Goal: Task Accomplishment & Management: Use online tool/utility

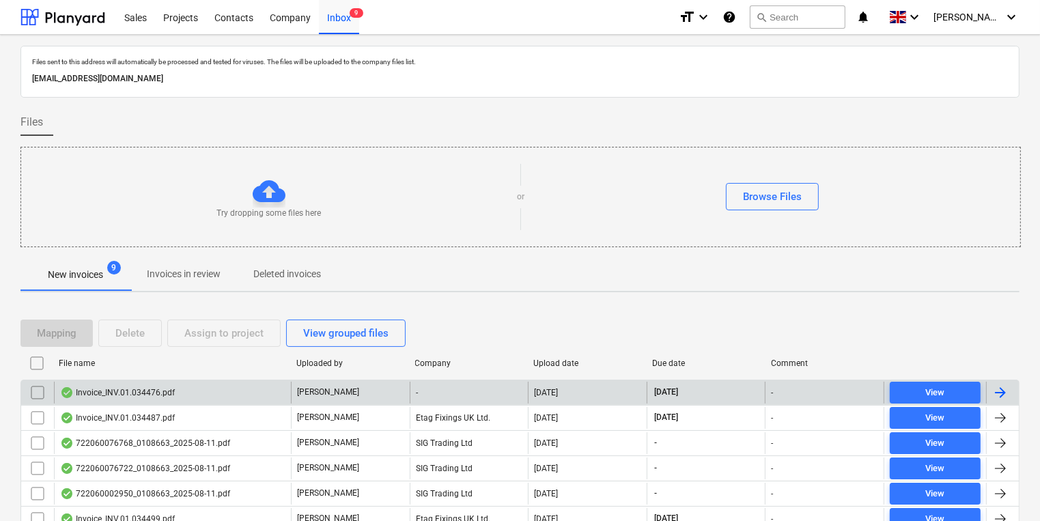
click at [189, 393] on div "Invoice_INV.01.034476.pdf" at bounding box center [172, 393] width 237 height 22
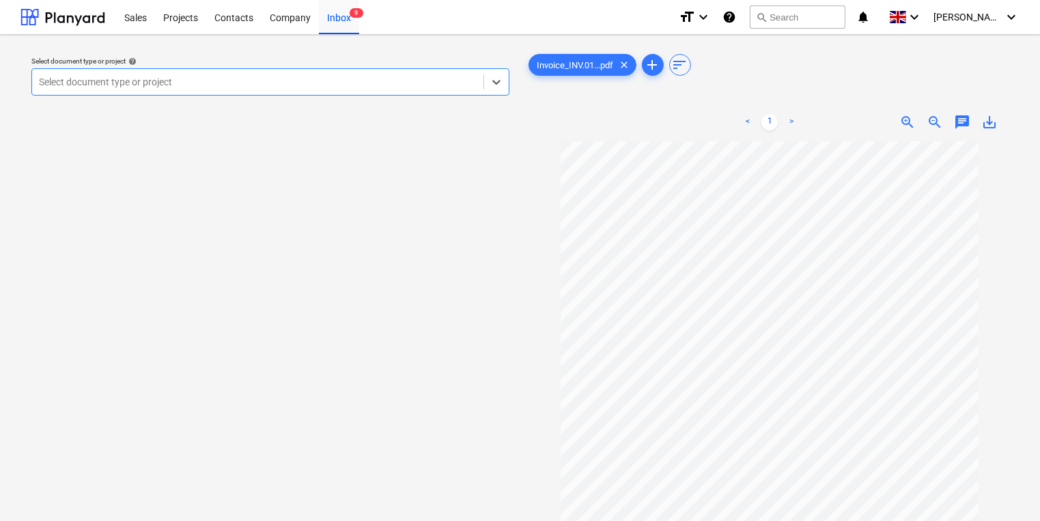
click at [413, 79] on div at bounding box center [258, 82] width 438 height 14
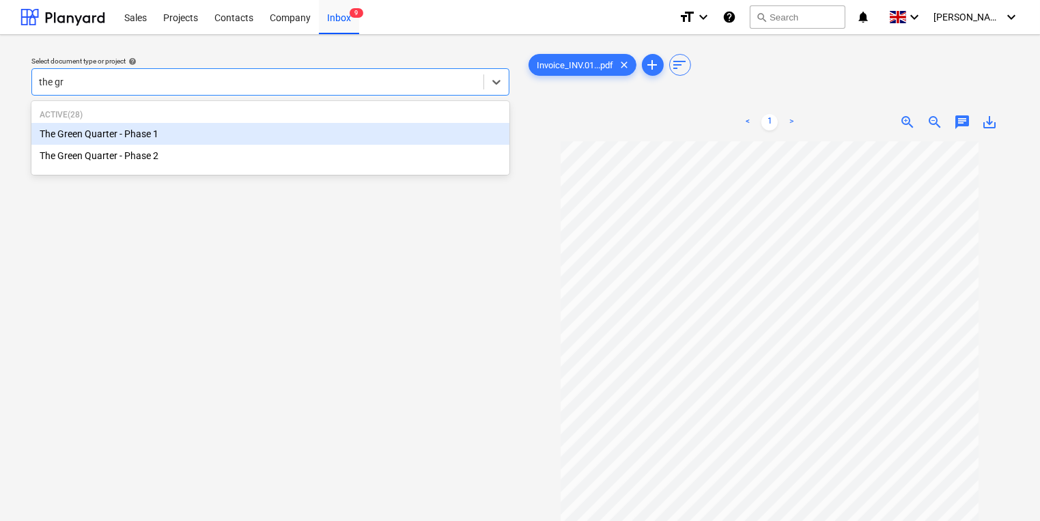
type input "the gre"
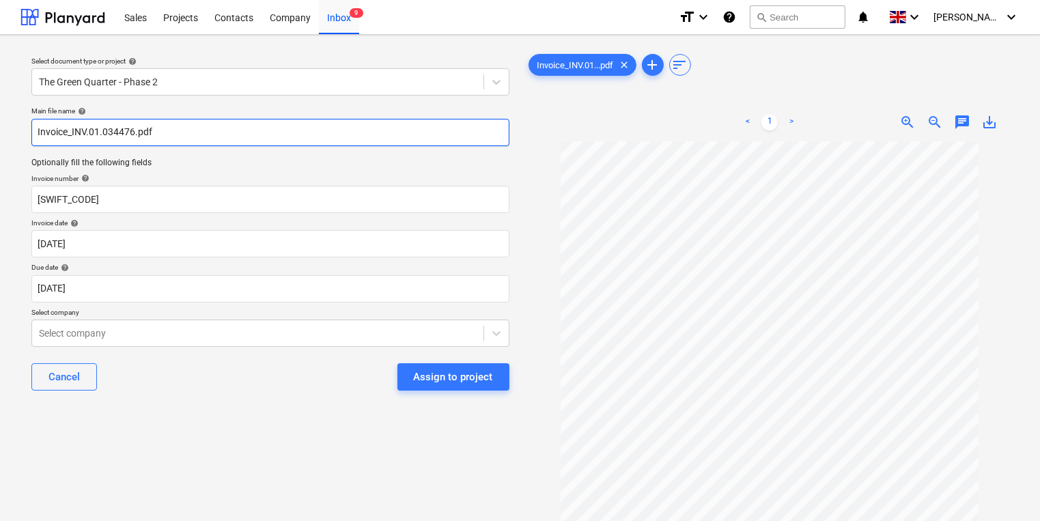
drag, startPoint x: 135, startPoint y: 134, endPoint x: 71, endPoint y: 132, distance: 64.2
click at [71, 132] on input "Invoice_INV.01.034476.pdf" at bounding box center [270, 132] width 478 height 27
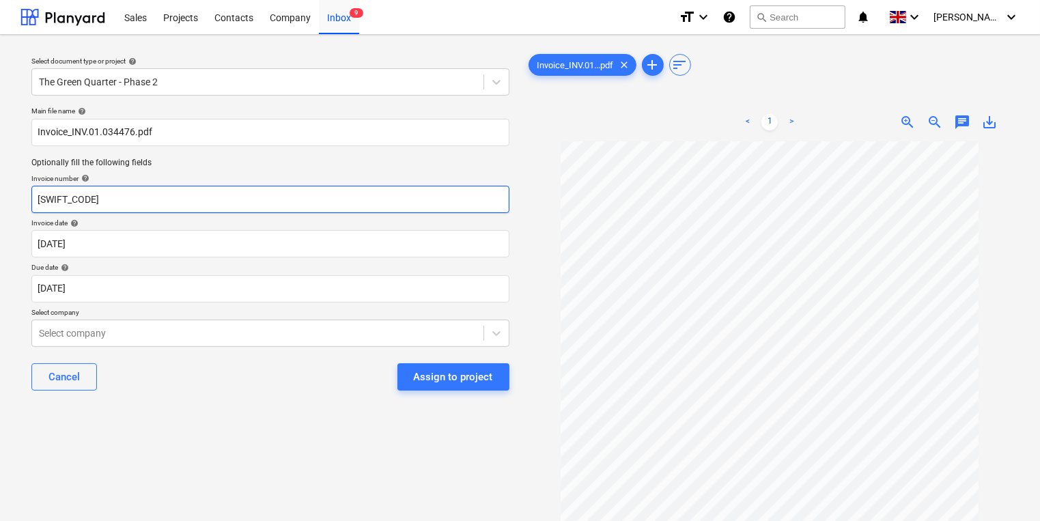
drag, startPoint x: 111, startPoint y: 200, endPoint x: 13, endPoint y: 199, distance: 98.3
click at [13, 199] on div "Select document type or project help The Green Quarter - Phase 2 Main file name…" at bounding box center [520, 338] width 1040 height 606
paste input "INV.01.034476"
click at [38, 200] on input "INV.01.034476" at bounding box center [270, 199] width 478 height 27
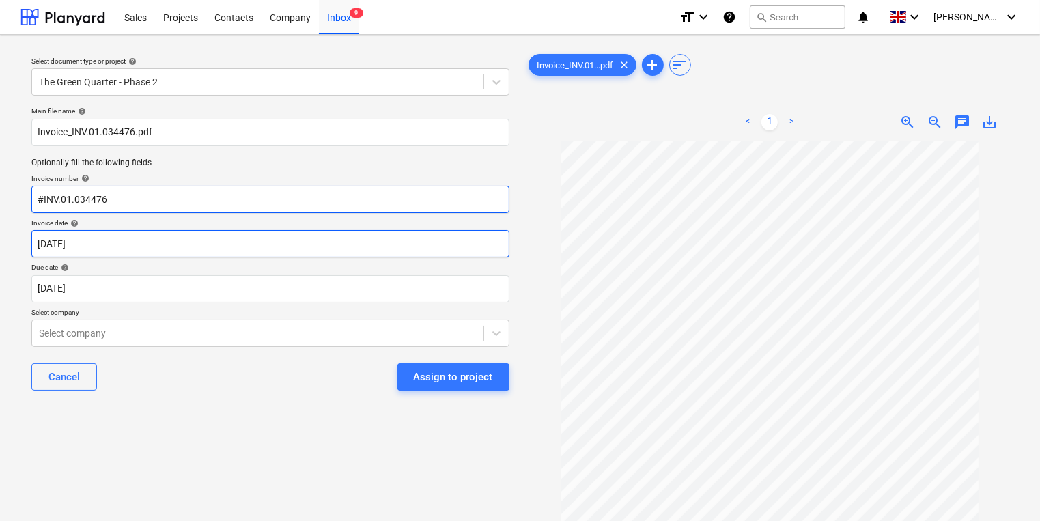
type input "#INV.01.034476"
click at [125, 243] on body "Sales Projects Contacts Company Inbox 9 format_size keyboard_arrow_down help se…" at bounding box center [520, 260] width 1040 height 521
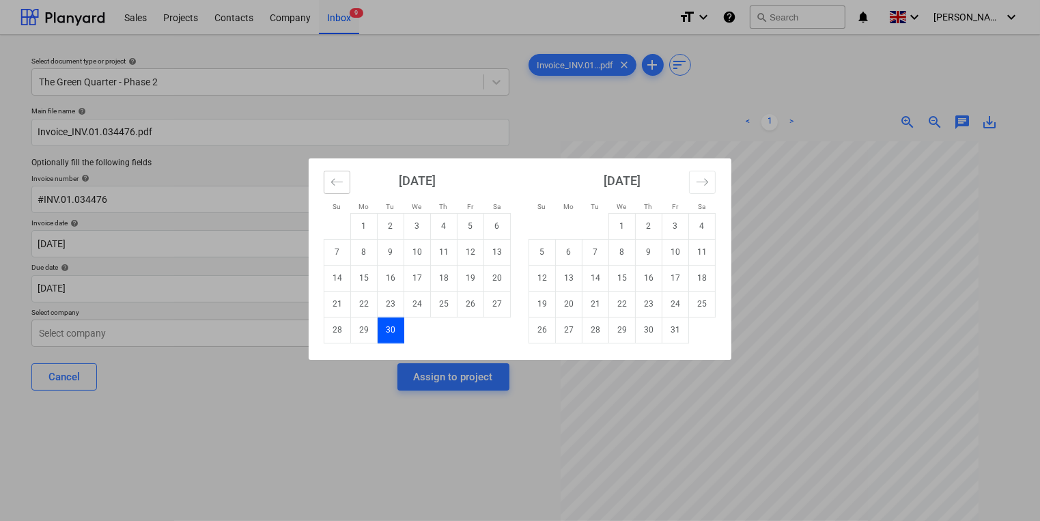
click at [343, 177] on button "Move backward to switch to the previous month." at bounding box center [337, 182] width 27 height 23
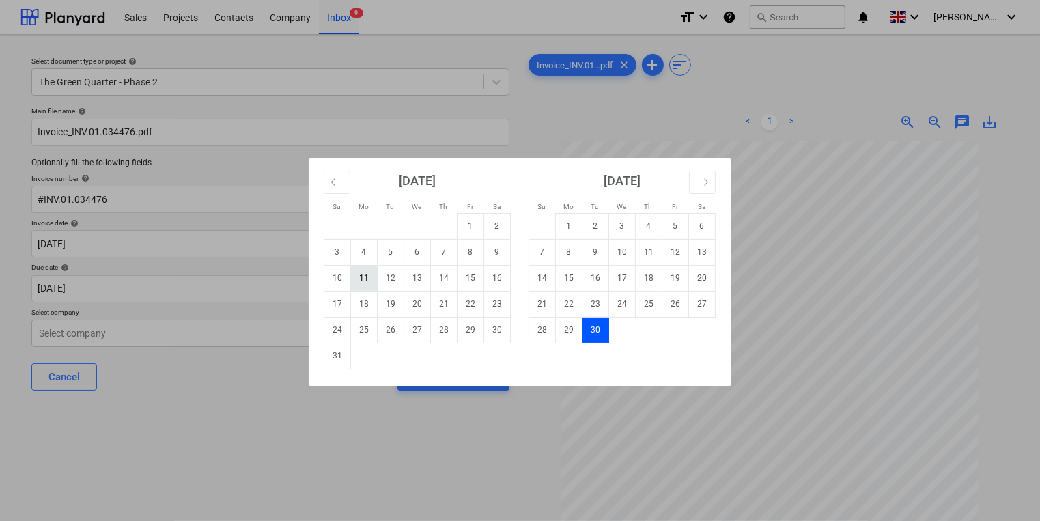
click at [366, 271] on td "11" at bounding box center [364, 278] width 27 height 26
type input "[DATE]"
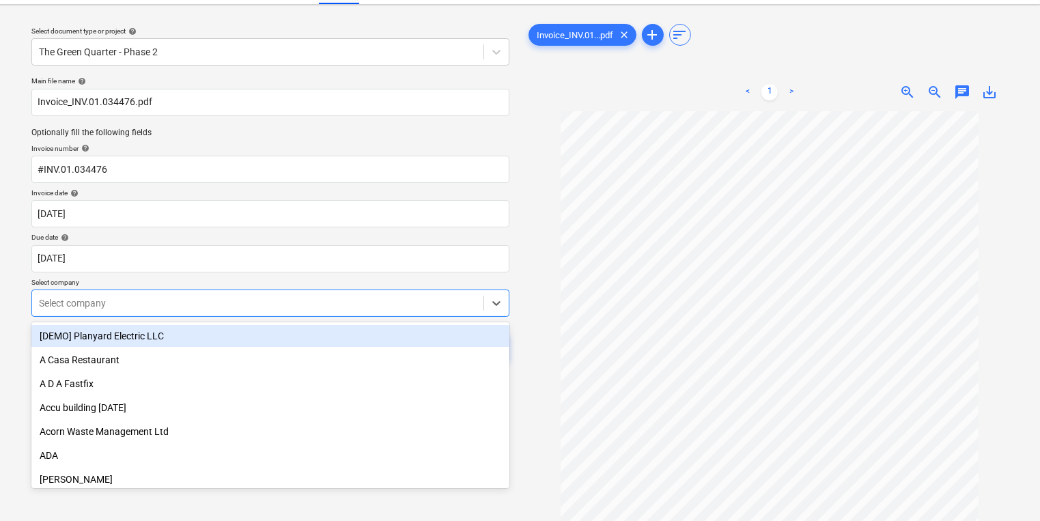
click at [181, 330] on body "Sales Projects Contacts Company Inbox 9 format_size keyboard_arrow_down help se…" at bounding box center [520, 230] width 1040 height 521
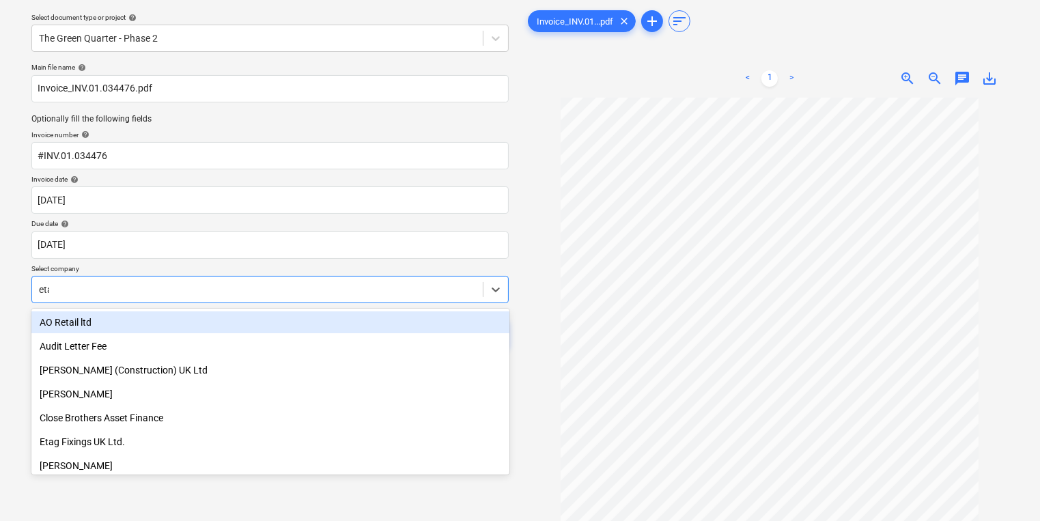
type input "etag"
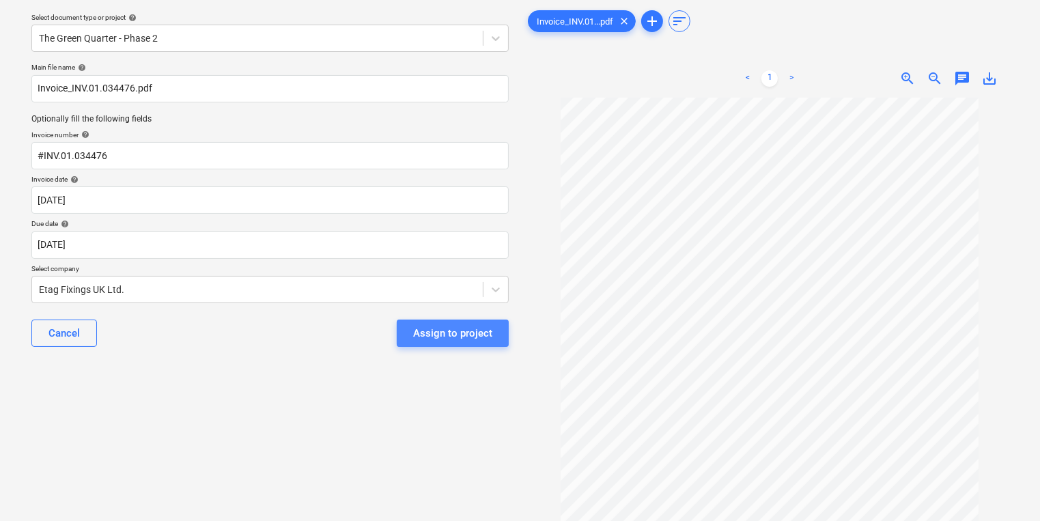
click at [451, 343] on button "Assign to project" at bounding box center [453, 332] width 112 height 27
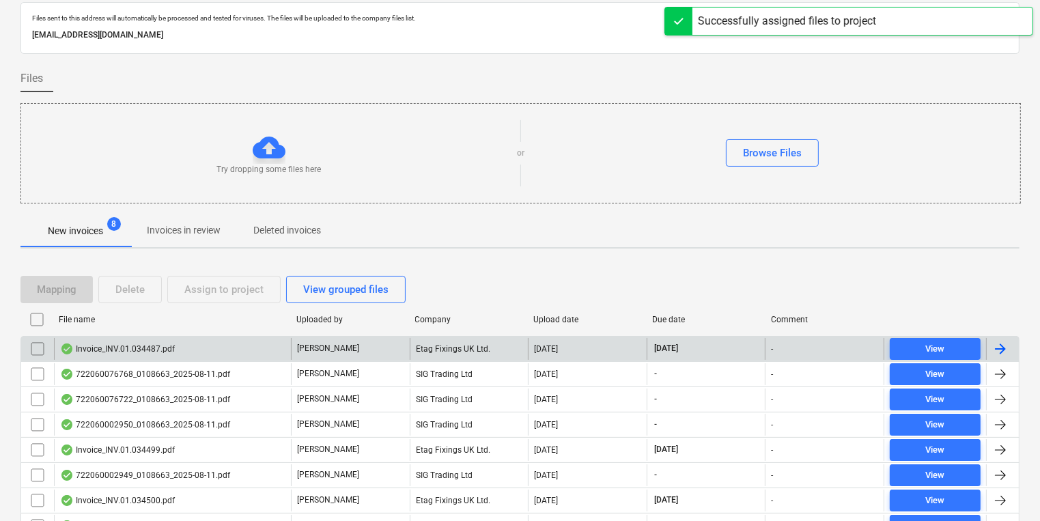
click at [259, 350] on div "Invoice_INV.01.034487.pdf" at bounding box center [172, 349] width 237 height 22
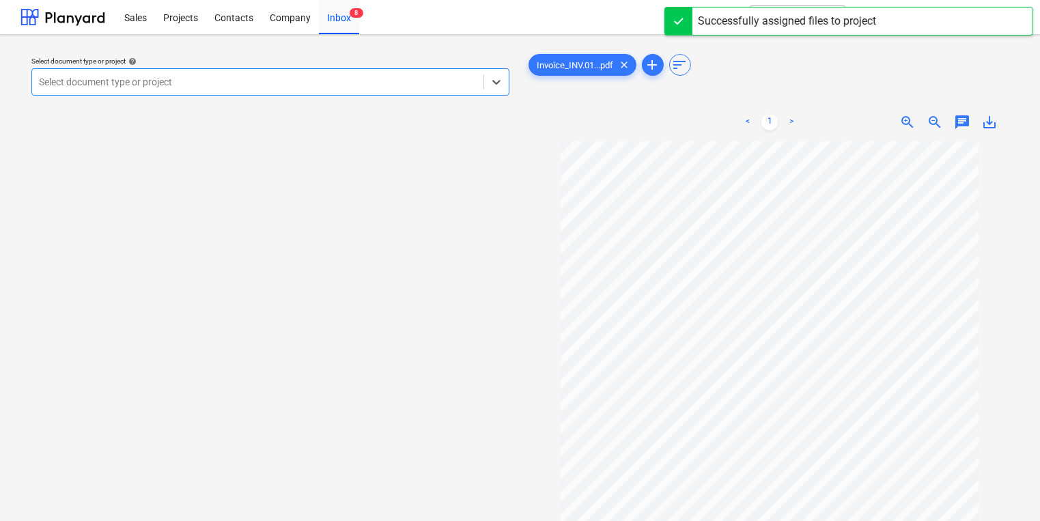
click at [261, 89] on div at bounding box center [258, 82] width 438 height 14
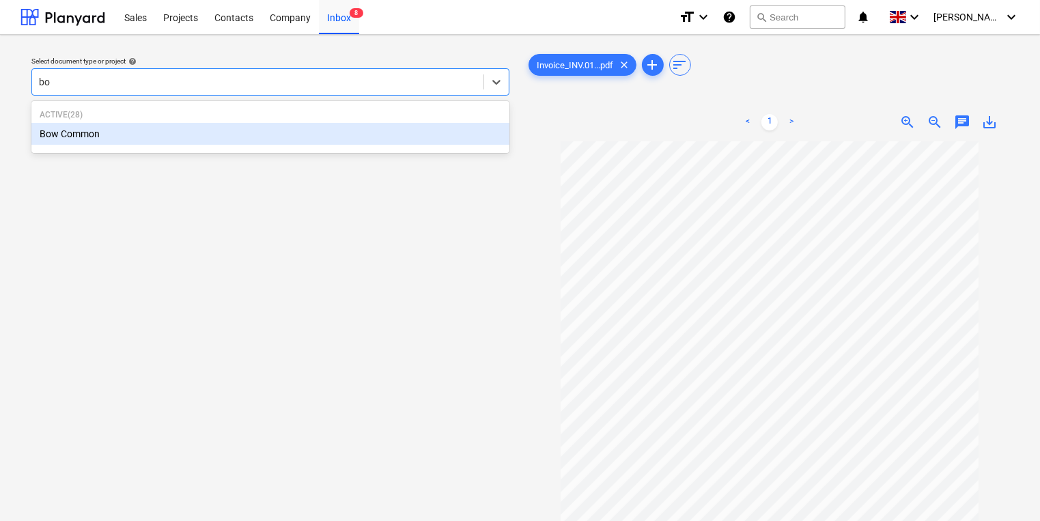
type input "bow"
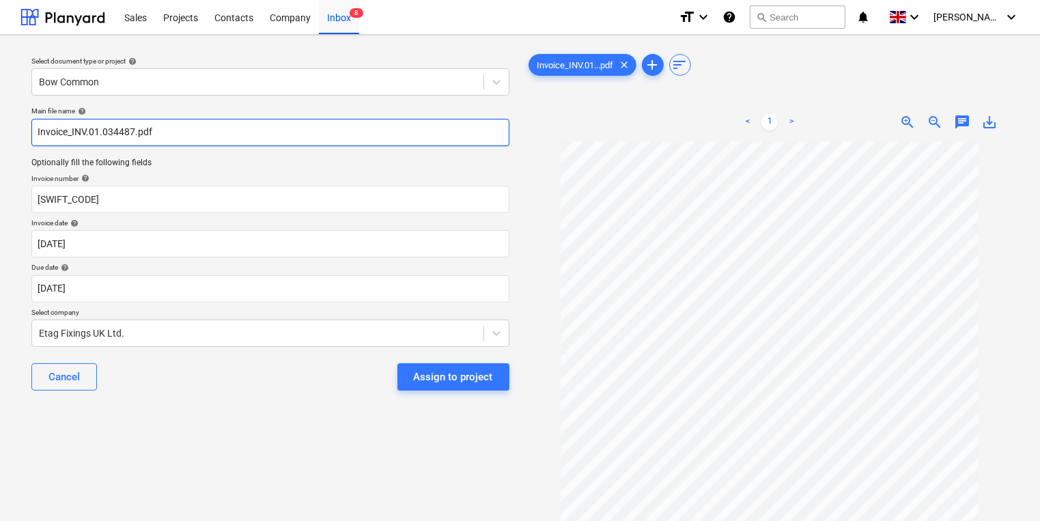
drag, startPoint x: 72, startPoint y: 134, endPoint x: 132, endPoint y: 130, distance: 60.2
click at [132, 130] on input "Invoice_INV.01.034487.pdf" at bounding box center [270, 132] width 478 height 27
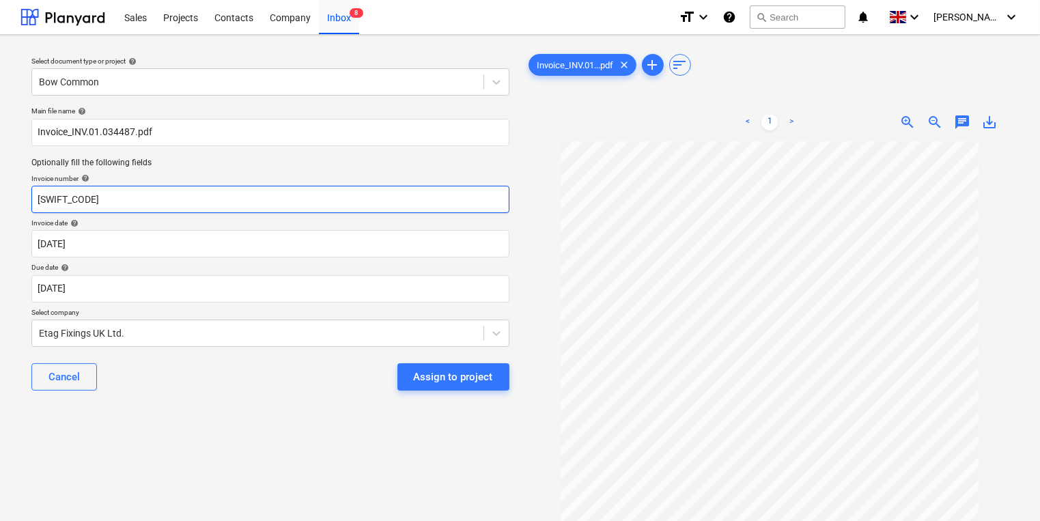
drag, startPoint x: 57, startPoint y: 194, endPoint x: -38, endPoint y: 202, distance: 95.2
click at [0, 202] on html "Sales Projects Contacts Company Inbox 8 format_size keyboard_arrow_down help se…" at bounding box center [520, 260] width 1040 height 521
paste input "INV.01.034487"
click at [38, 198] on input "INV.01.034487" at bounding box center [270, 199] width 478 height 27
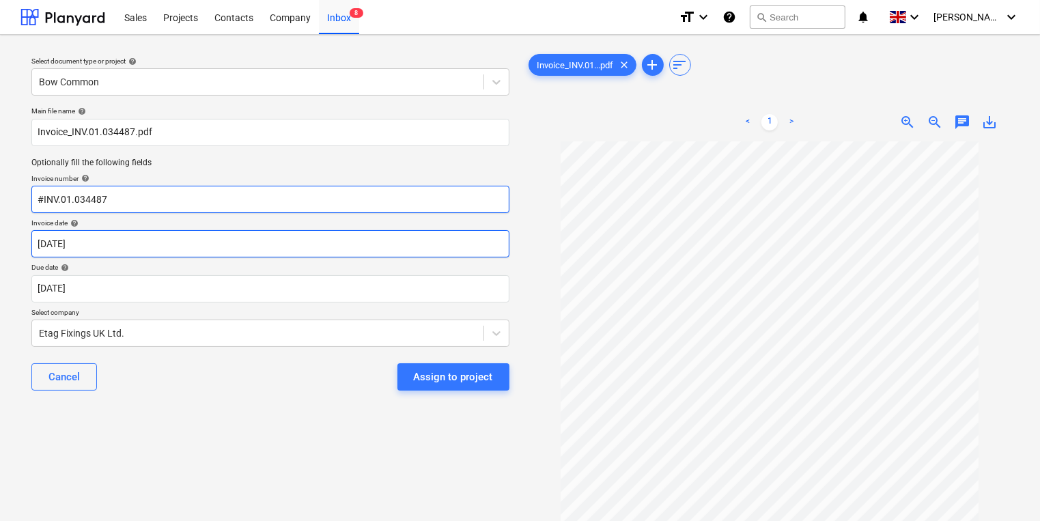
type input "#INV.01.034487"
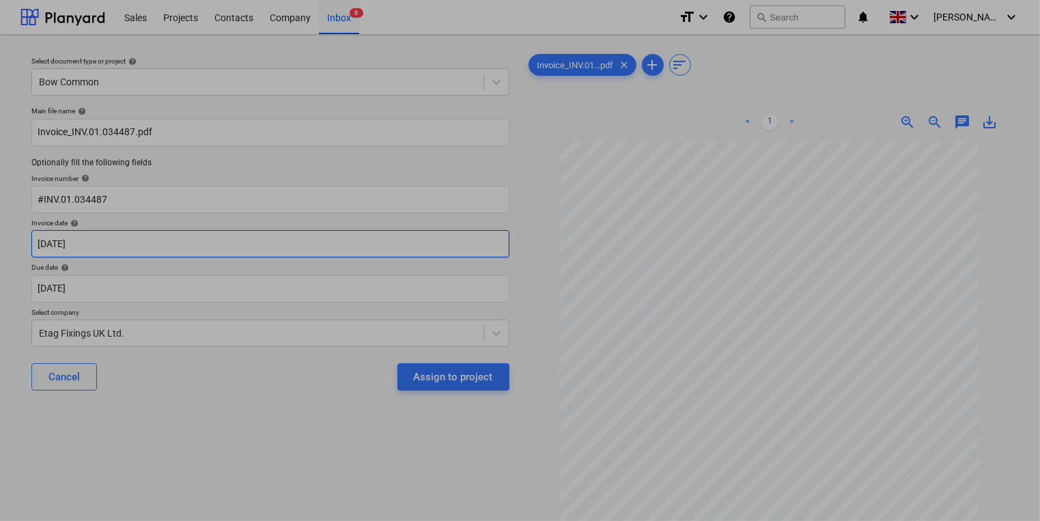
click at [102, 247] on body "Sales Projects Contacts Company Inbox 8 format_size keyboard_arrow_down help se…" at bounding box center [520, 260] width 1040 height 521
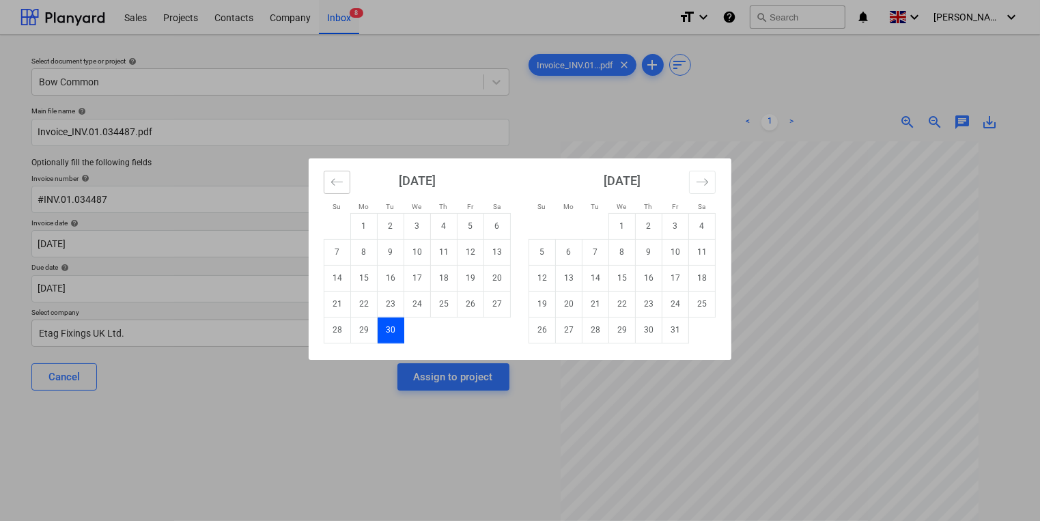
click at [336, 177] on icon "Move backward to switch to the previous month." at bounding box center [336, 181] width 13 height 13
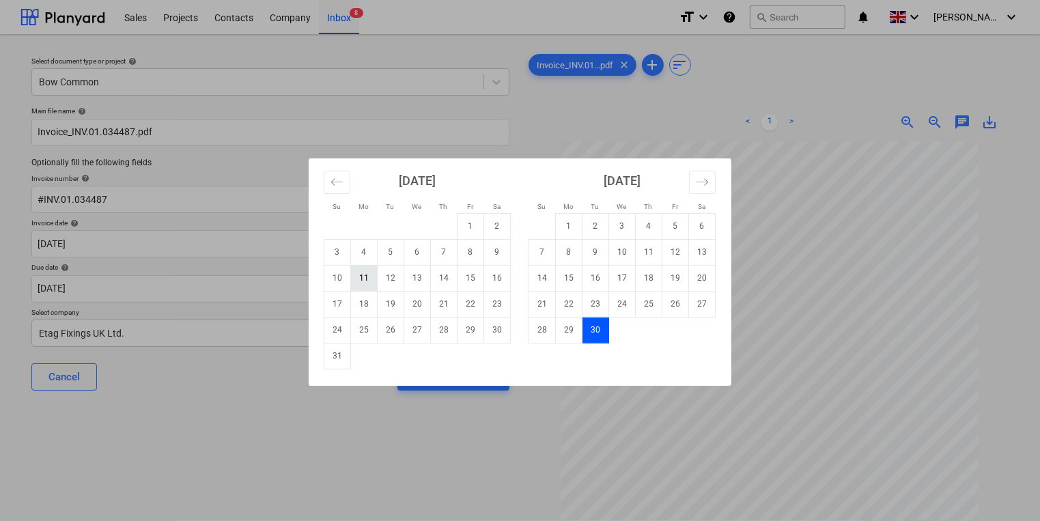
click at [365, 275] on td "11" at bounding box center [364, 278] width 27 height 26
type input "[DATE]"
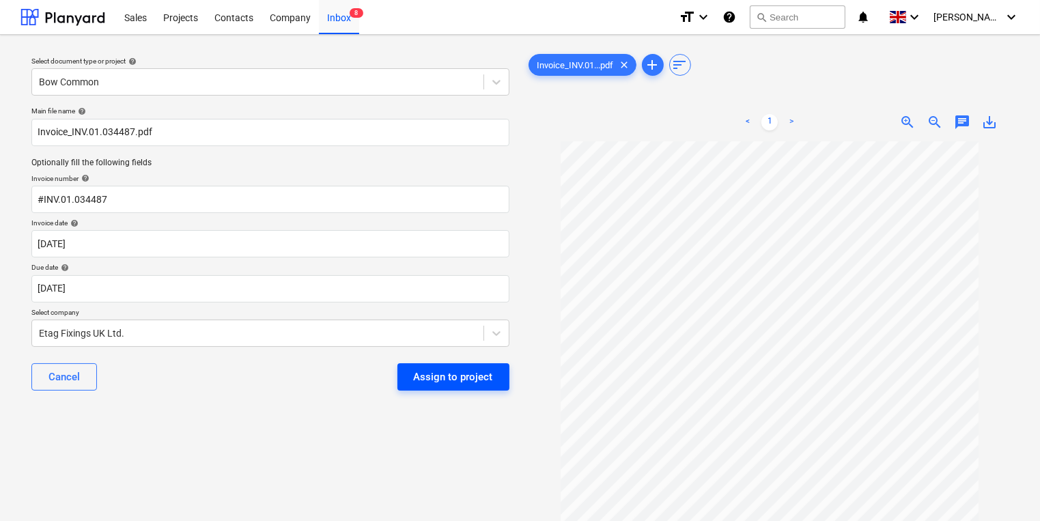
click at [451, 377] on div "Assign to project" at bounding box center [453, 377] width 79 height 18
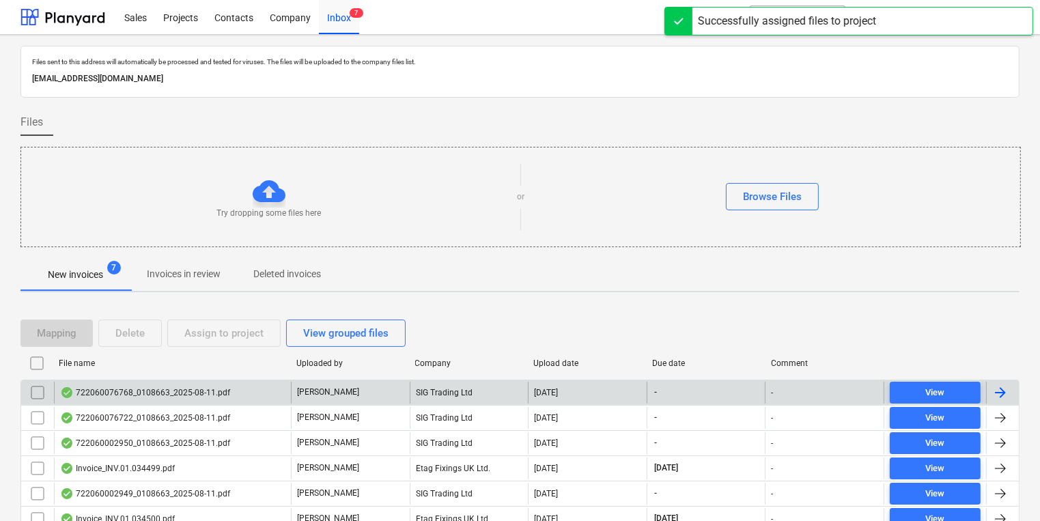
click at [254, 386] on div "722060076768_0108663_2025-08-11.pdf" at bounding box center [172, 393] width 237 height 22
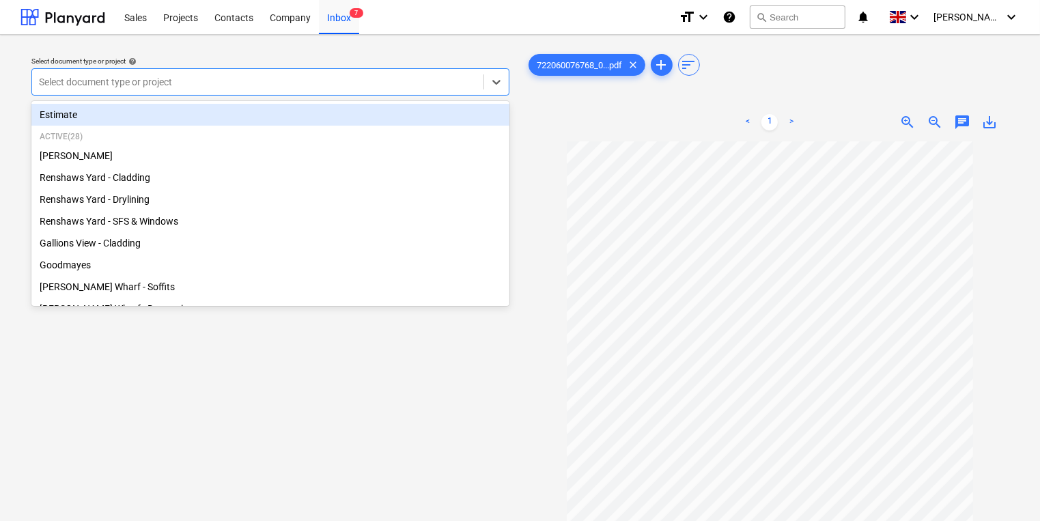
click at [268, 80] on div at bounding box center [258, 82] width 438 height 14
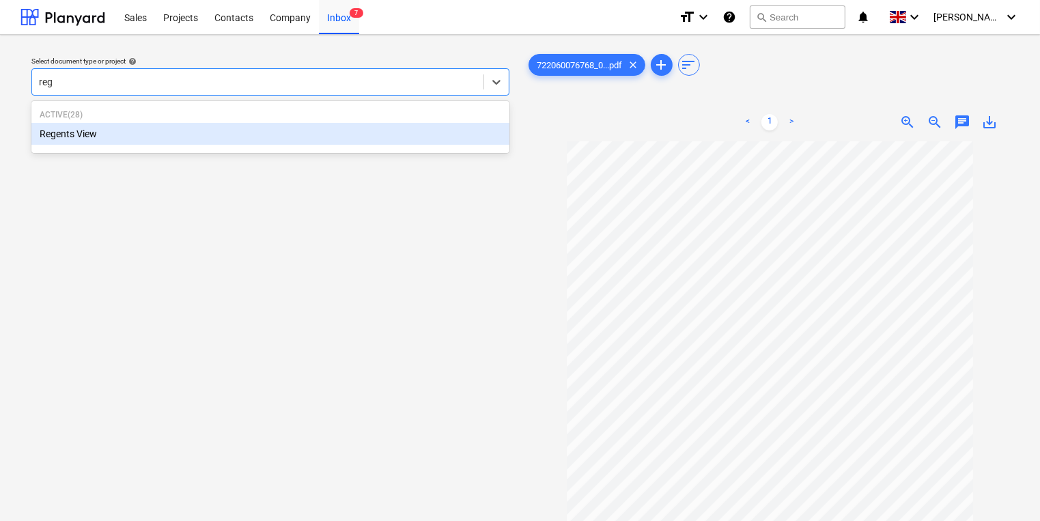
type input "rege"
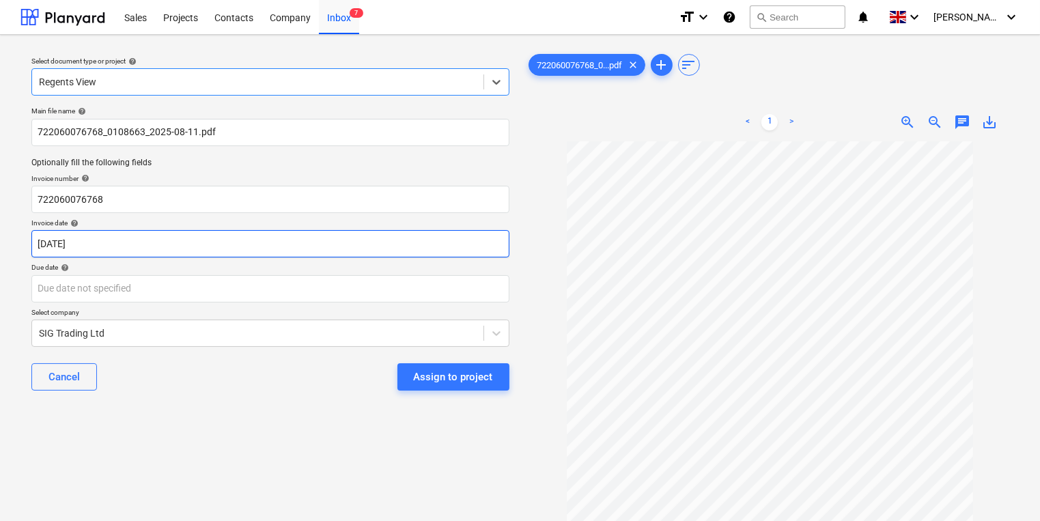
click at [273, 240] on body "Sales Projects Contacts Company Inbox 7 format_size keyboard_arrow_down help se…" at bounding box center [520, 260] width 1040 height 521
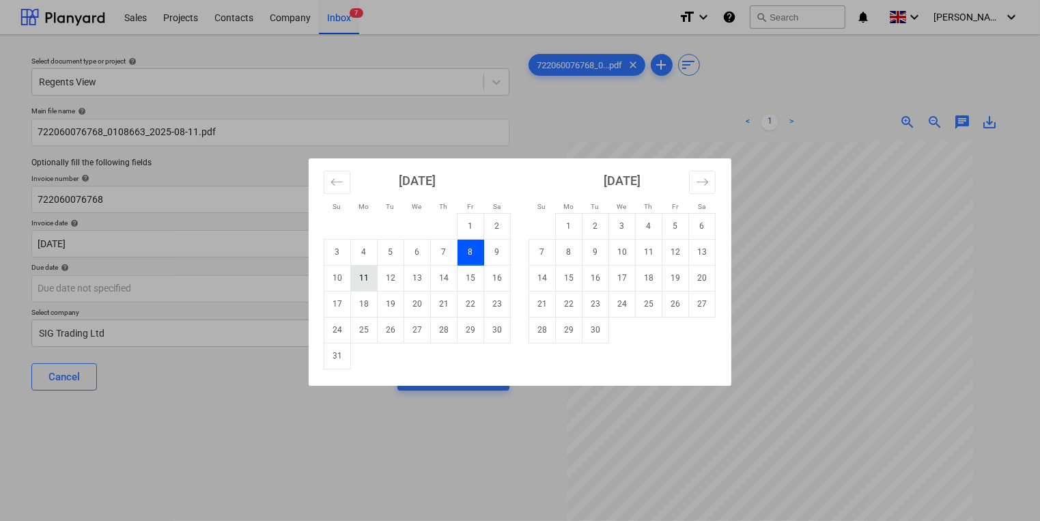
click at [365, 275] on td "11" at bounding box center [364, 278] width 27 height 26
type input "[DATE]"
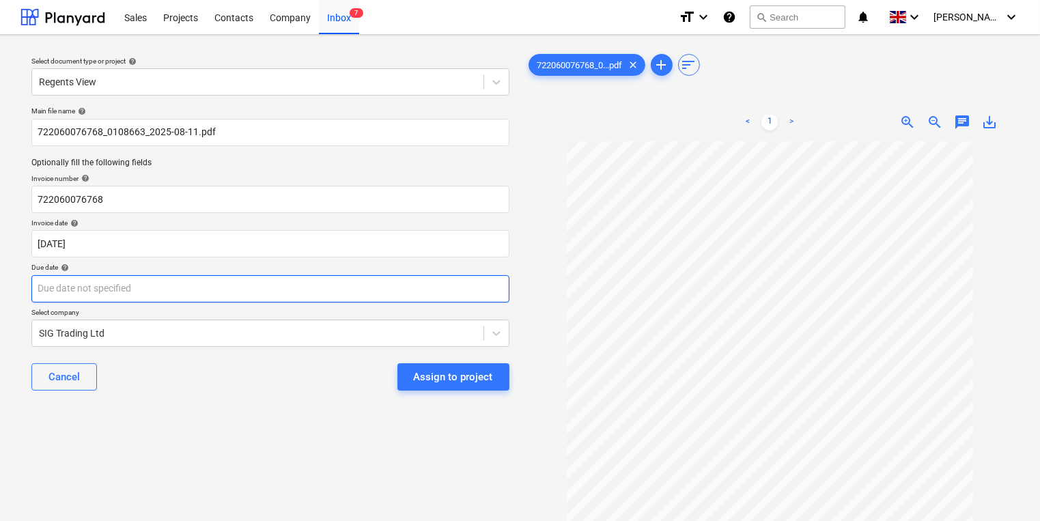
click at [352, 287] on body "Sales Projects Contacts Company Inbox 7 format_size keyboard_arrow_down help se…" at bounding box center [520, 260] width 1040 height 521
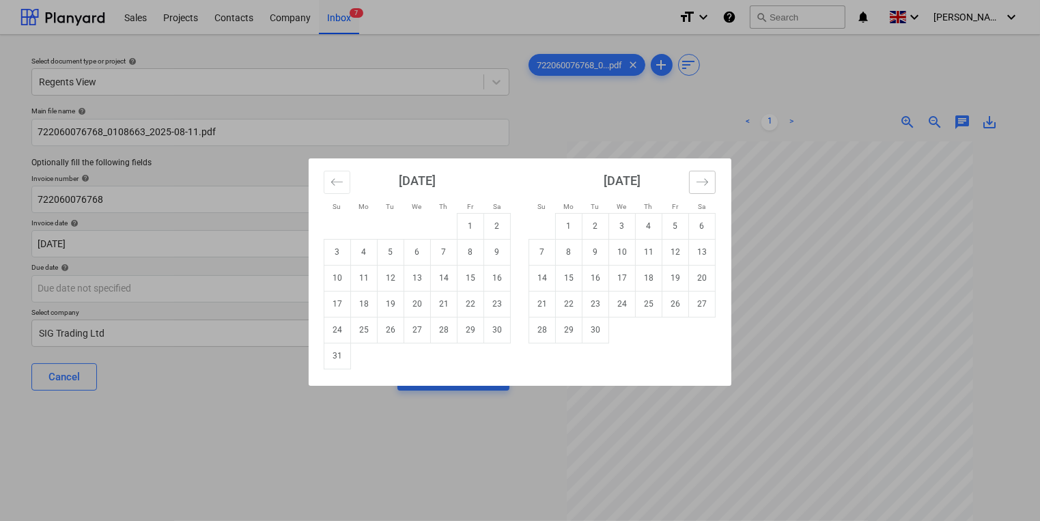
click at [702, 182] on icon "Move forward to switch to the next month." at bounding box center [702, 181] width 12 height 7
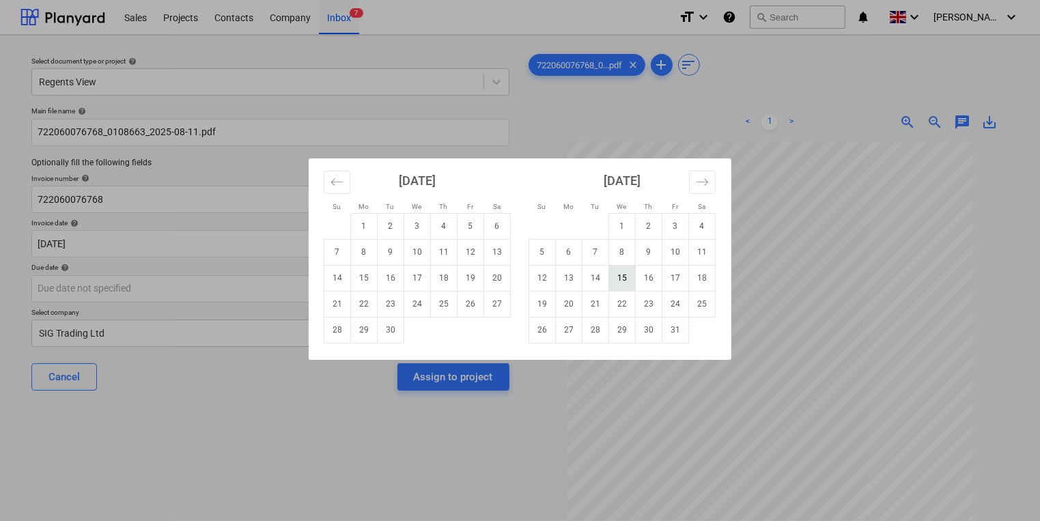
click at [623, 272] on td "15" at bounding box center [622, 278] width 27 height 26
type input "[DATE]"
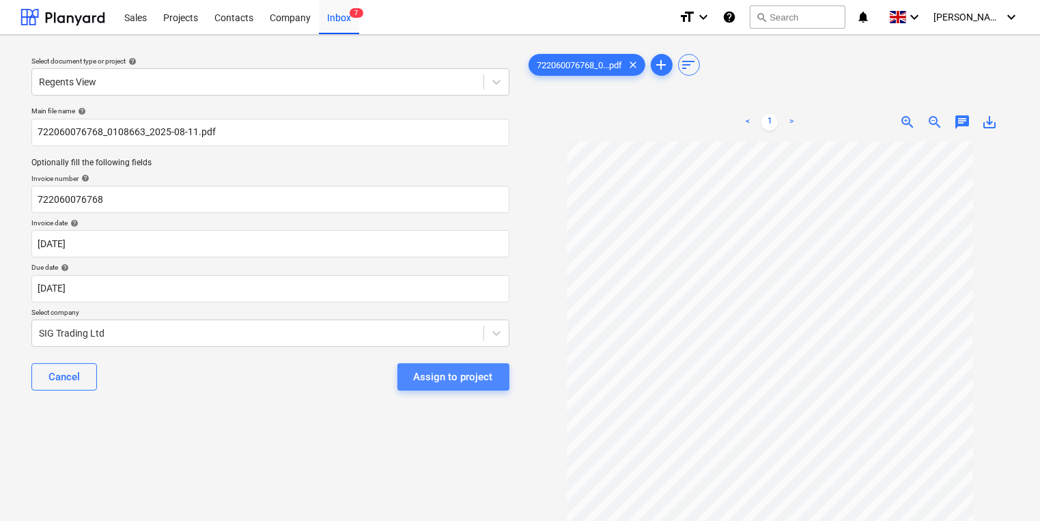
click at [446, 375] on div "Assign to project" at bounding box center [453, 377] width 79 height 18
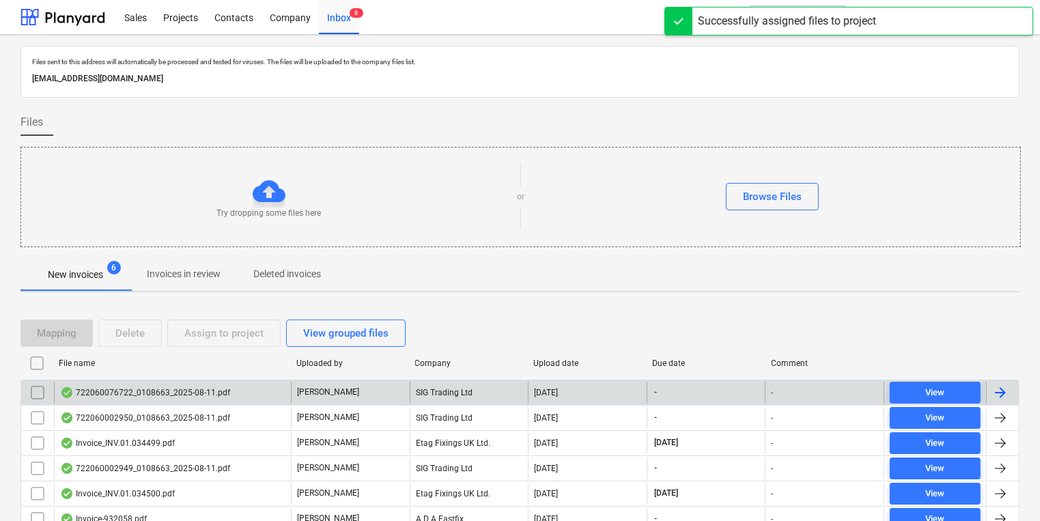
click at [210, 395] on div "722060076722_0108663_2025-08-11.pdf" at bounding box center [145, 392] width 170 height 11
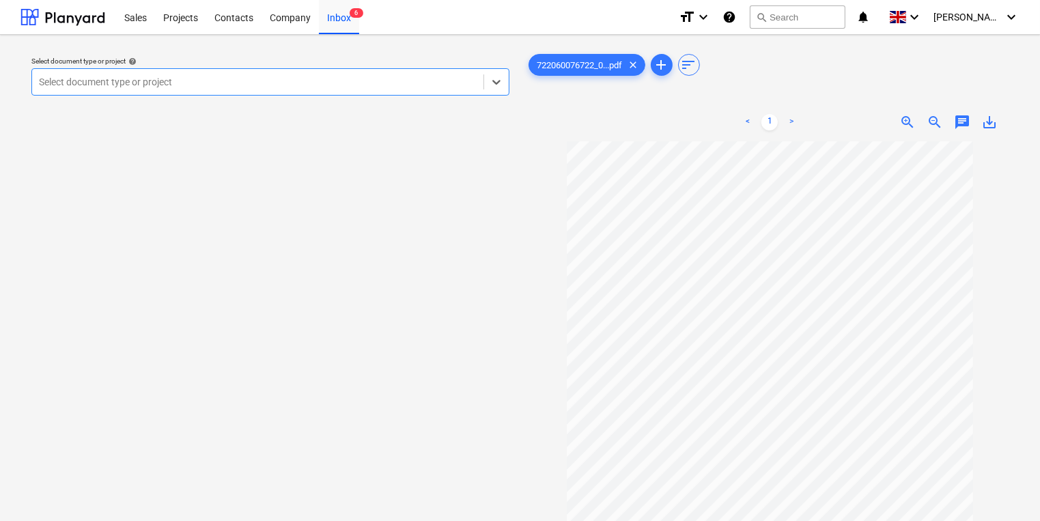
click at [339, 79] on div at bounding box center [258, 82] width 438 height 14
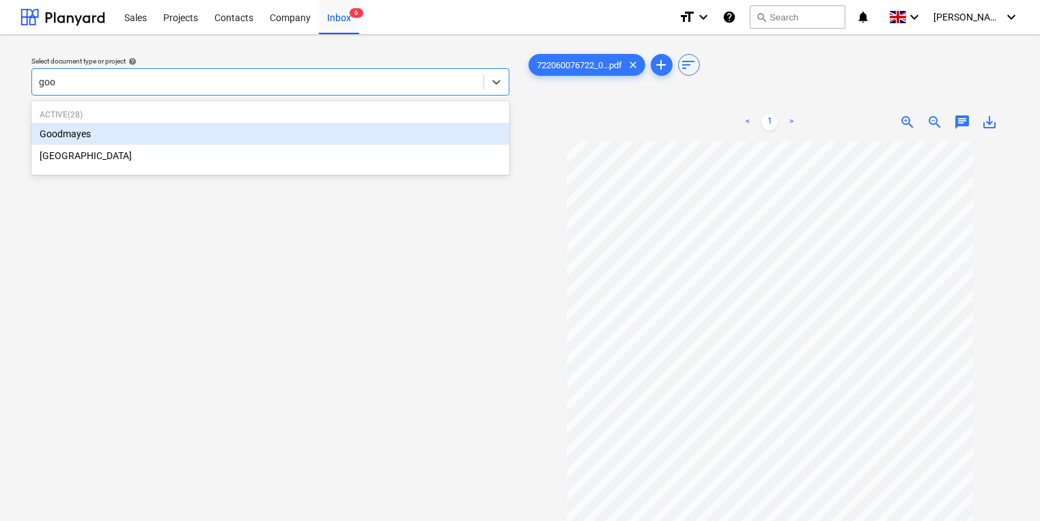
type input "good"
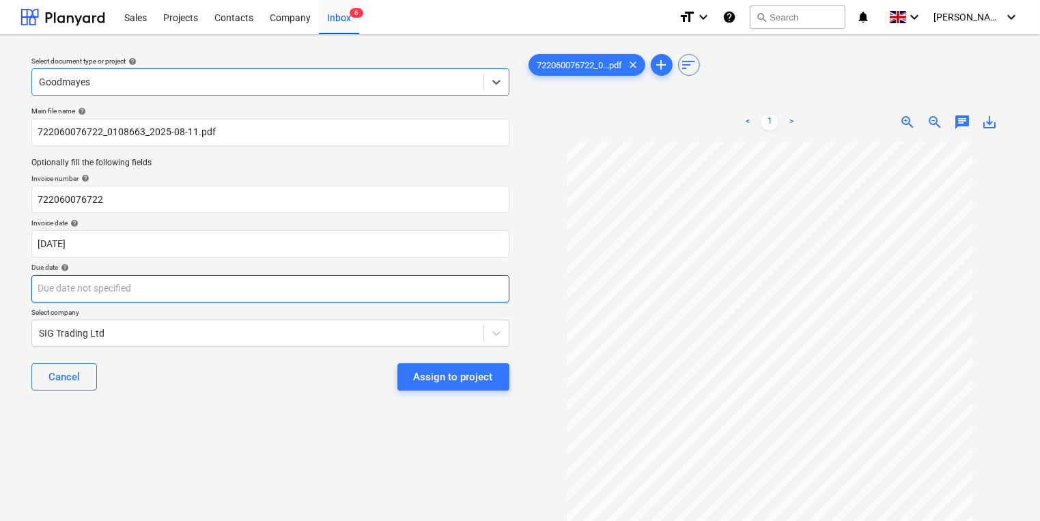
click at [225, 296] on body "Sales Projects Contacts Company Inbox 6 format_size keyboard_arrow_down help se…" at bounding box center [520, 260] width 1040 height 521
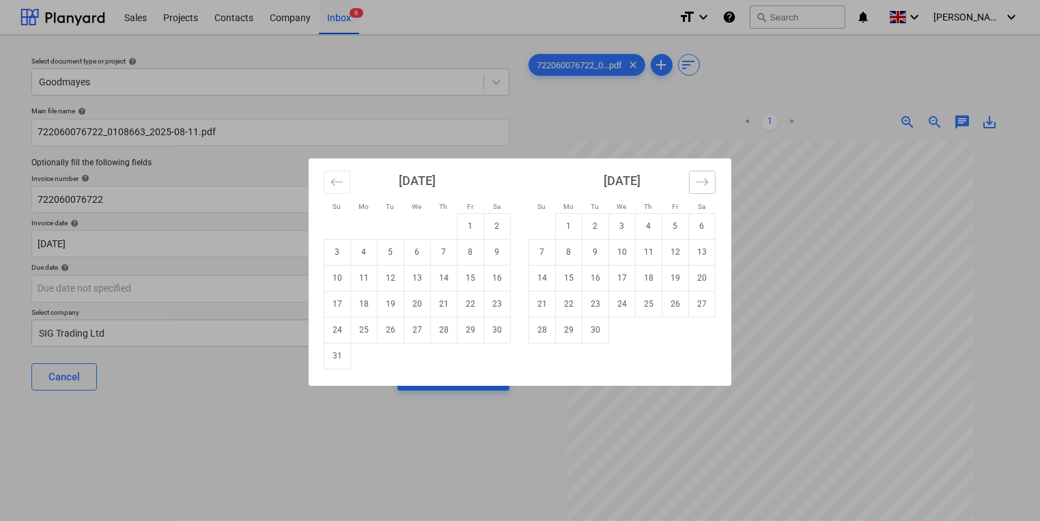
click at [705, 182] on icon "Move forward to switch to the next month." at bounding box center [702, 181] width 13 height 13
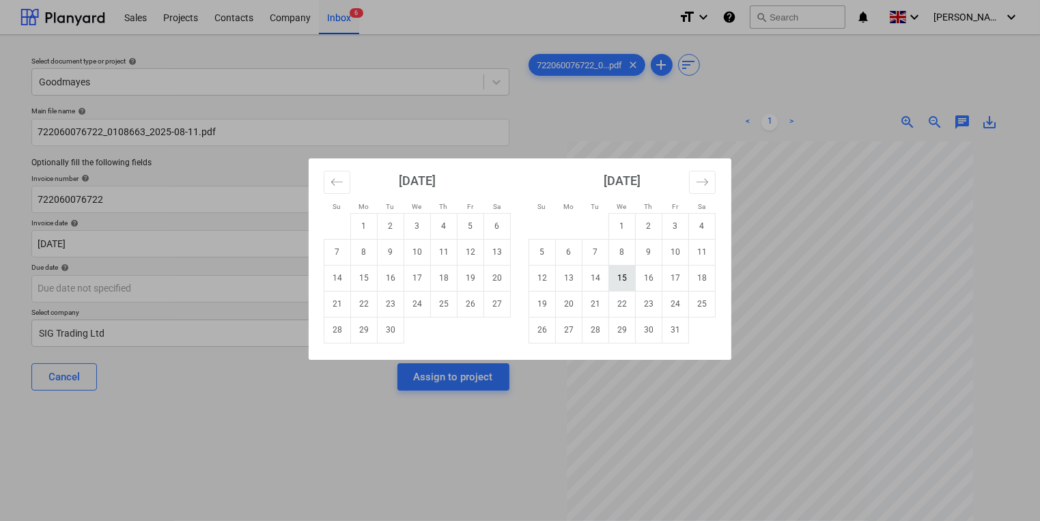
click at [623, 273] on td "15" at bounding box center [622, 278] width 27 height 26
type input "[DATE]"
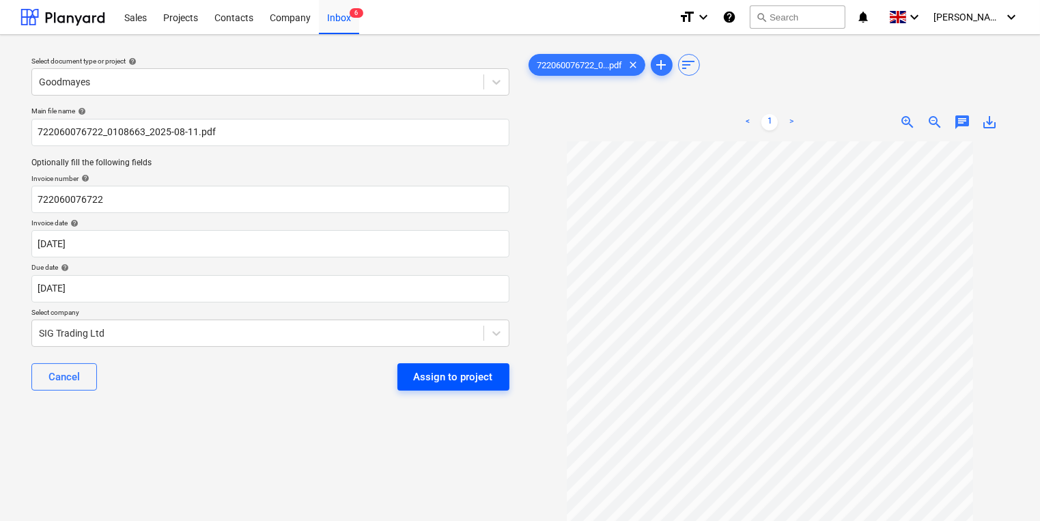
click at [445, 371] on div "Assign to project" at bounding box center [453, 377] width 79 height 18
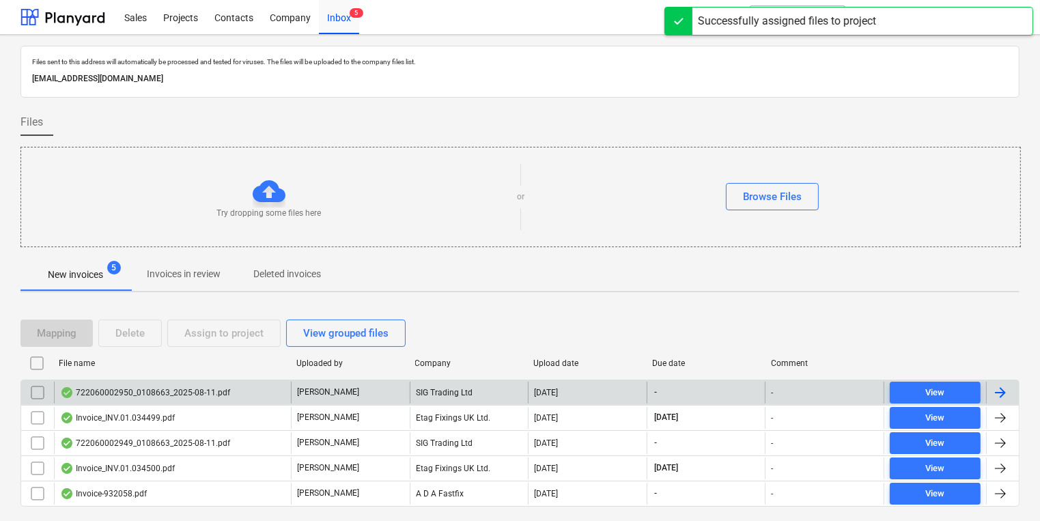
click at [221, 396] on div "722060002950_0108663_2025-08-11.pdf" at bounding box center [145, 392] width 170 height 11
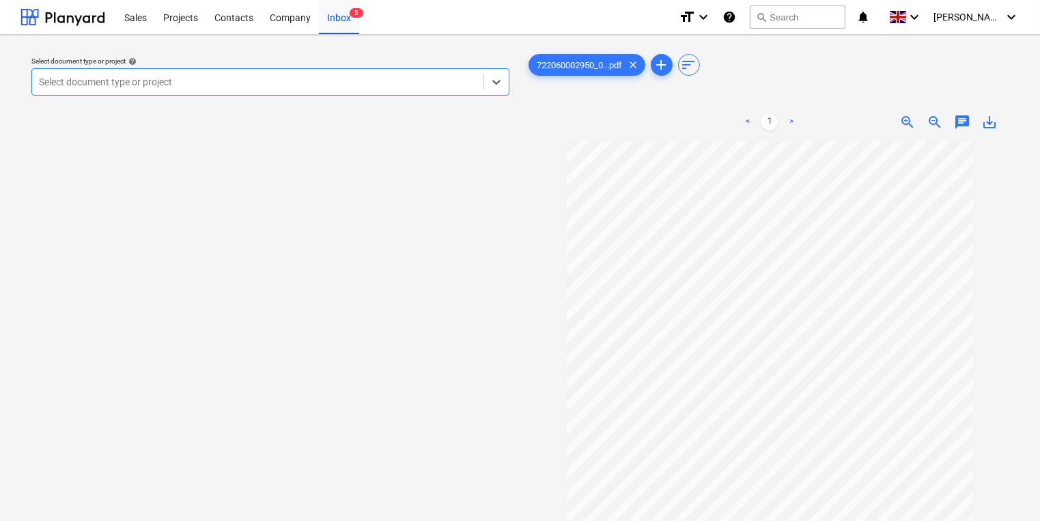
click at [270, 80] on div at bounding box center [258, 82] width 438 height 14
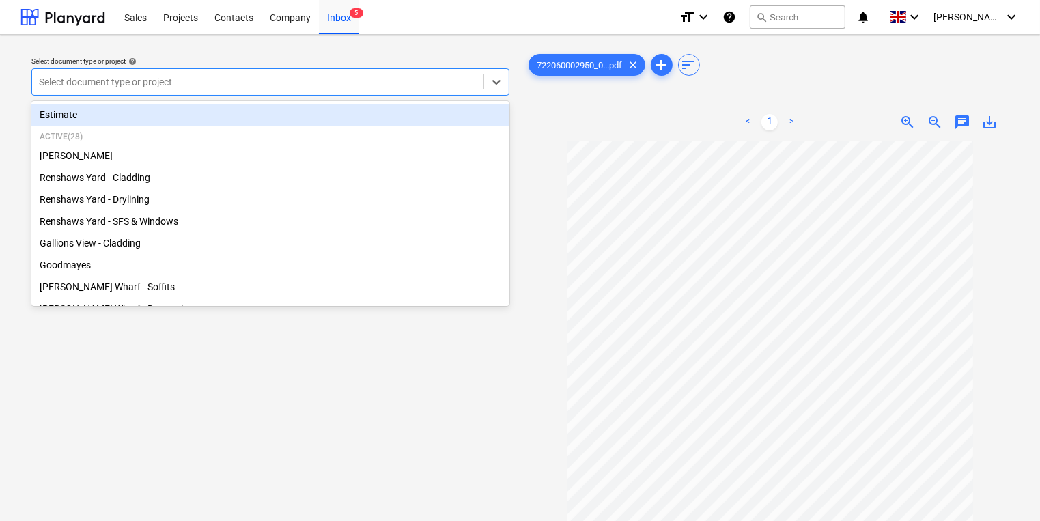
click at [393, 467] on div "Select document type or project help option Estimate focused, 1 of 29. 29 resul…" at bounding box center [270, 338] width 500 height 584
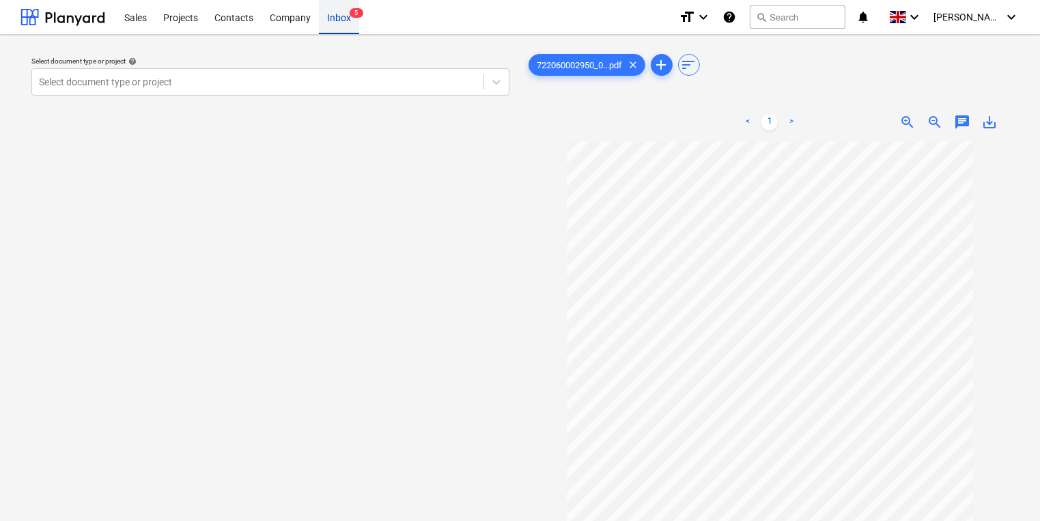
click at [339, 13] on div "Inbox 5" at bounding box center [339, 16] width 40 height 35
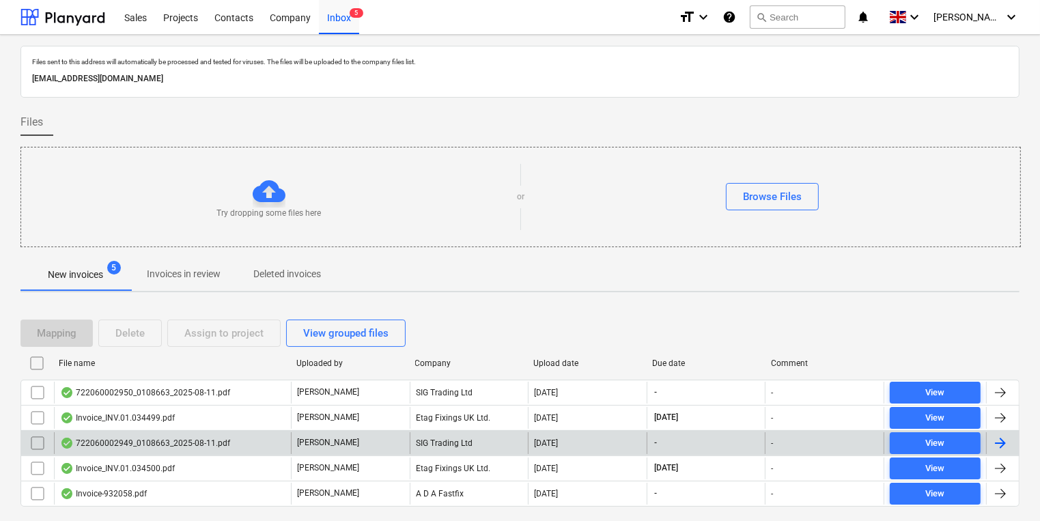
click at [216, 435] on div "722060002949_0108663_2025-08-11.pdf" at bounding box center [172, 443] width 237 height 22
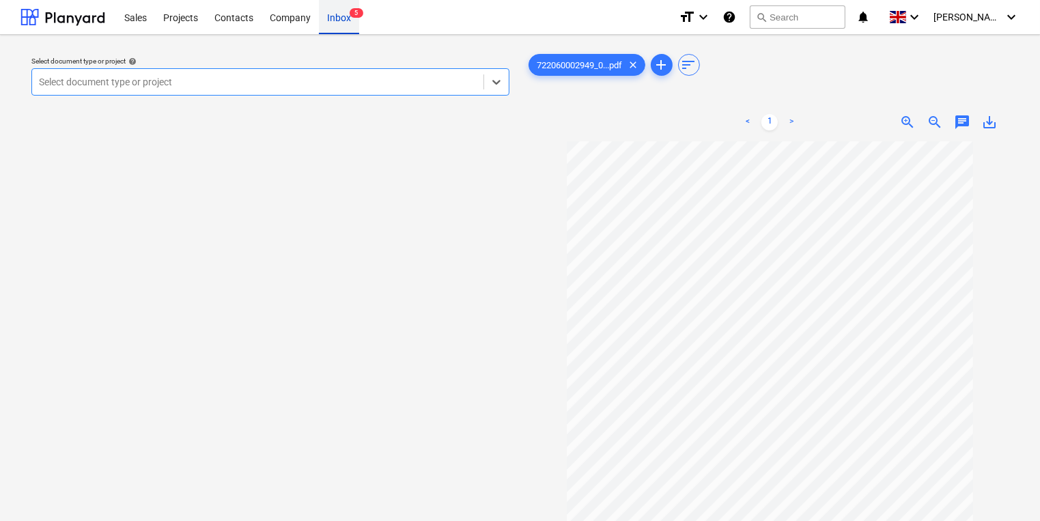
click at [344, 18] on div "Inbox 5" at bounding box center [339, 16] width 40 height 35
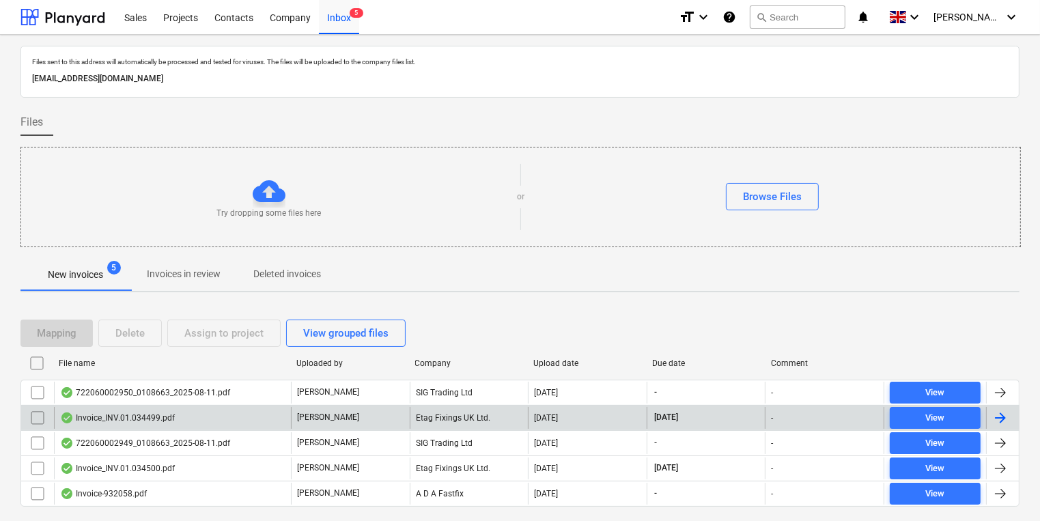
click at [213, 407] on div "Invoice_INV.01.034499.pdf" at bounding box center [172, 418] width 237 height 22
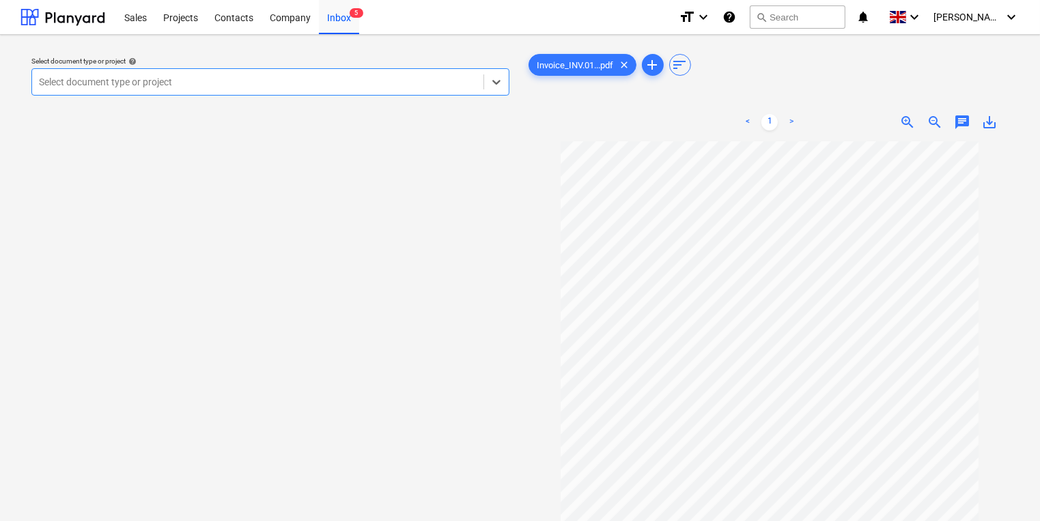
click at [231, 86] on div at bounding box center [258, 82] width 438 height 14
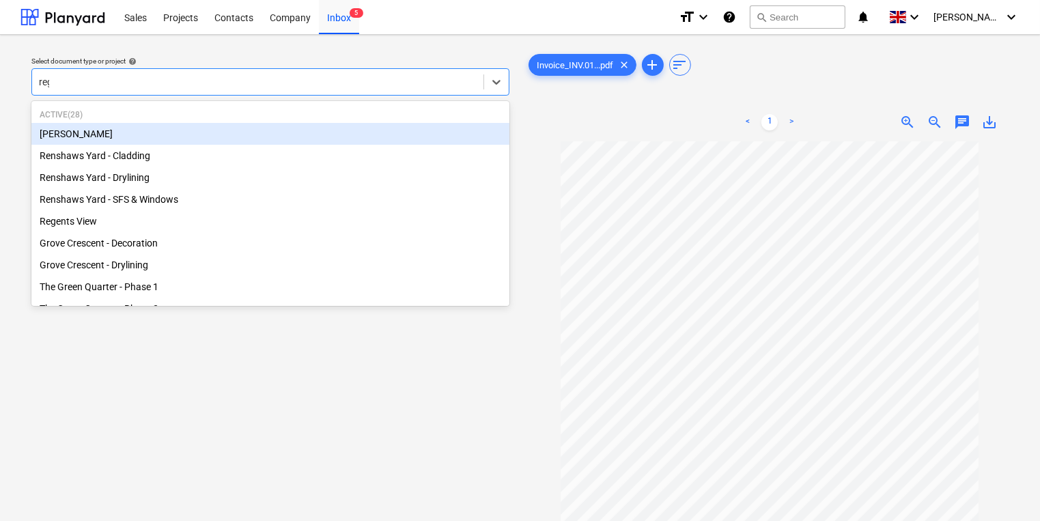
type input "rege"
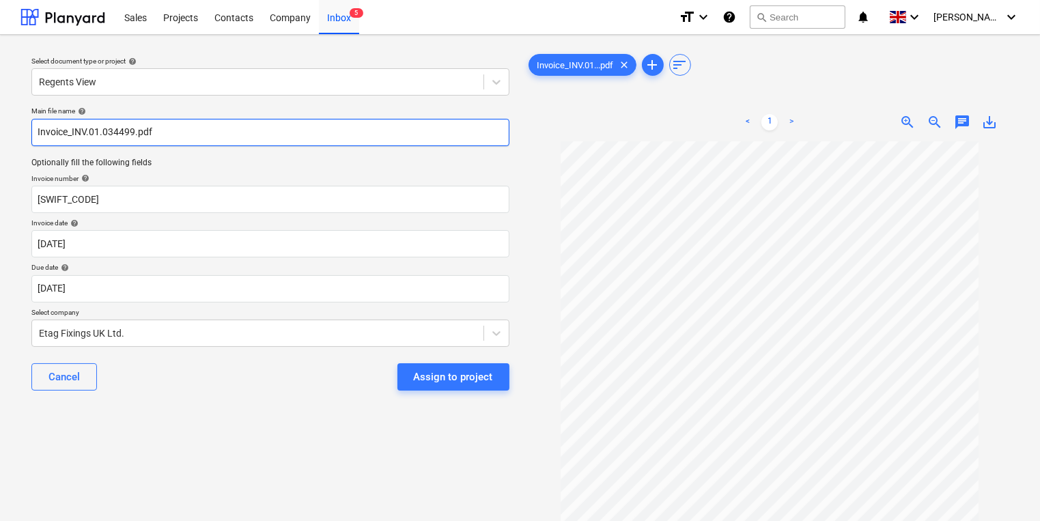
drag, startPoint x: 134, startPoint y: 134, endPoint x: 72, endPoint y: 134, distance: 62.1
click at [72, 134] on input "Invoice_INV.01.034499.pdf" at bounding box center [270, 132] width 478 height 27
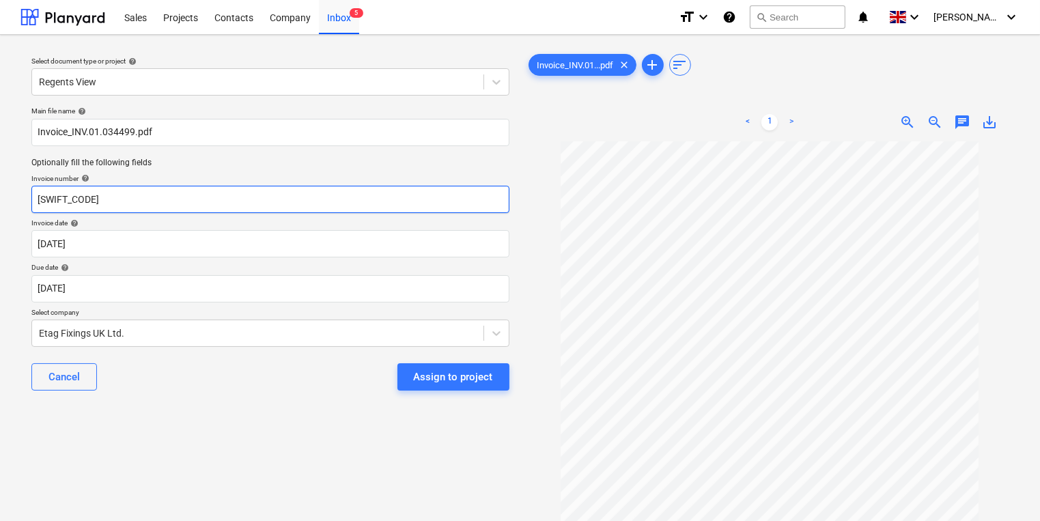
drag, startPoint x: 131, startPoint y: 197, endPoint x: 1, endPoint y: 194, distance: 129.8
click at [1, 194] on div "Select document type or project help Regents View Main file name help Invoice_I…" at bounding box center [520, 338] width 1040 height 606
paste input "INV.01.034499"
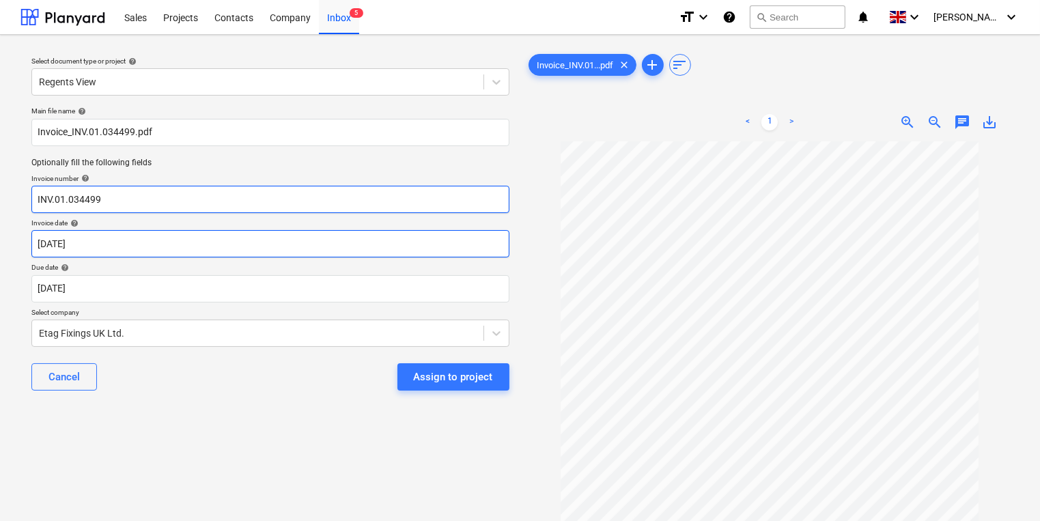
type input "INV.01.034499"
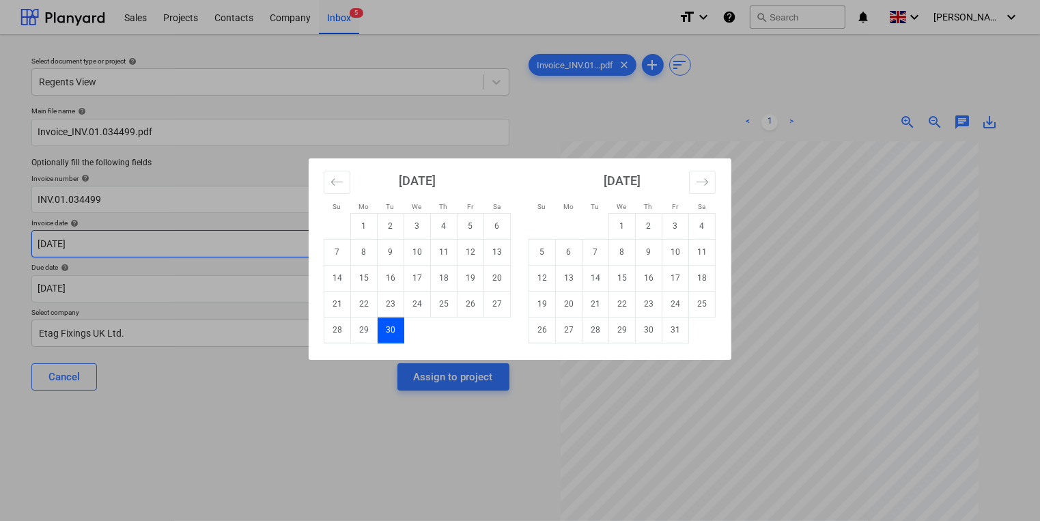
click at [122, 236] on body "Sales Projects Contacts Company Inbox 5 format_size keyboard_arrow_down help se…" at bounding box center [520, 260] width 1040 height 521
click at [332, 177] on icon "Move backward to switch to the previous month." at bounding box center [336, 181] width 13 height 13
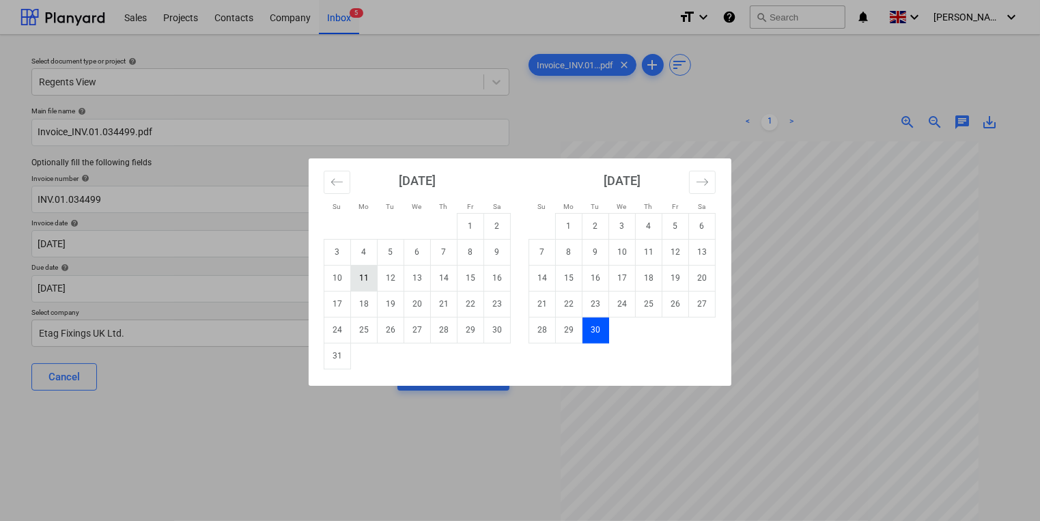
click at [372, 276] on td "11" at bounding box center [364, 278] width 27 height 26
type input "[DATE]"
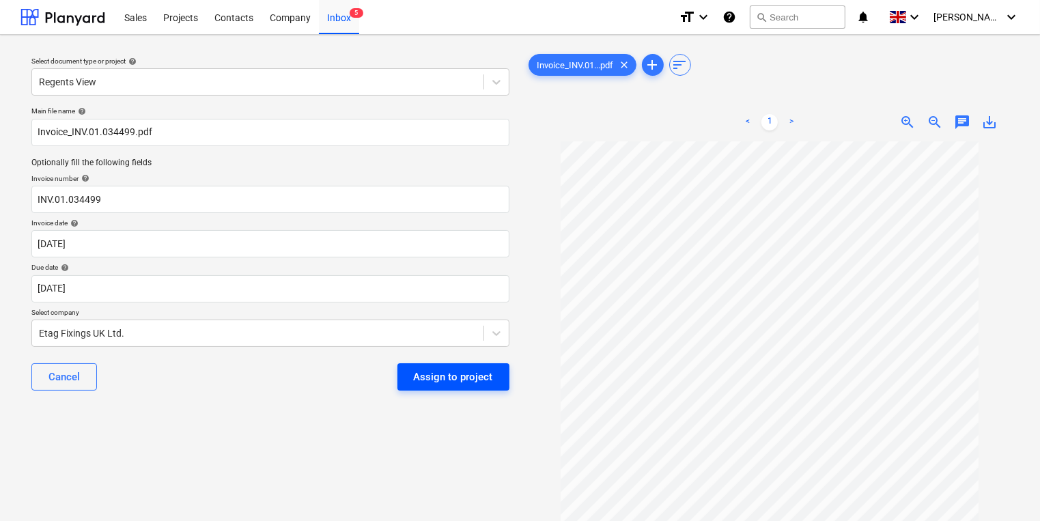
click at [468, 382] on div "Assign to project" at bounding box center [453, 377] width 79 height 18
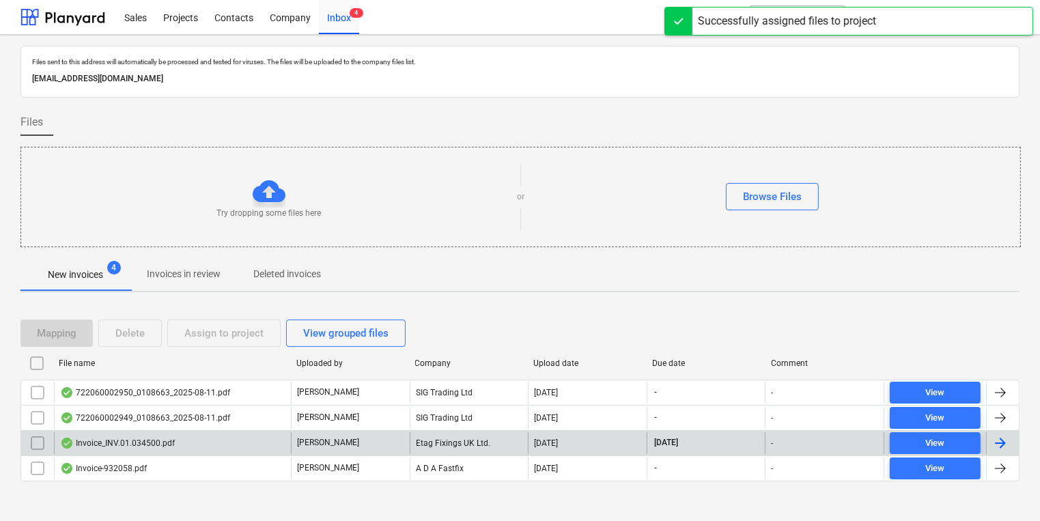
click at [191, 436] on div "Invoice_INV.01.034500.pdf" at bounding box center [172, 443] width 237 height 22
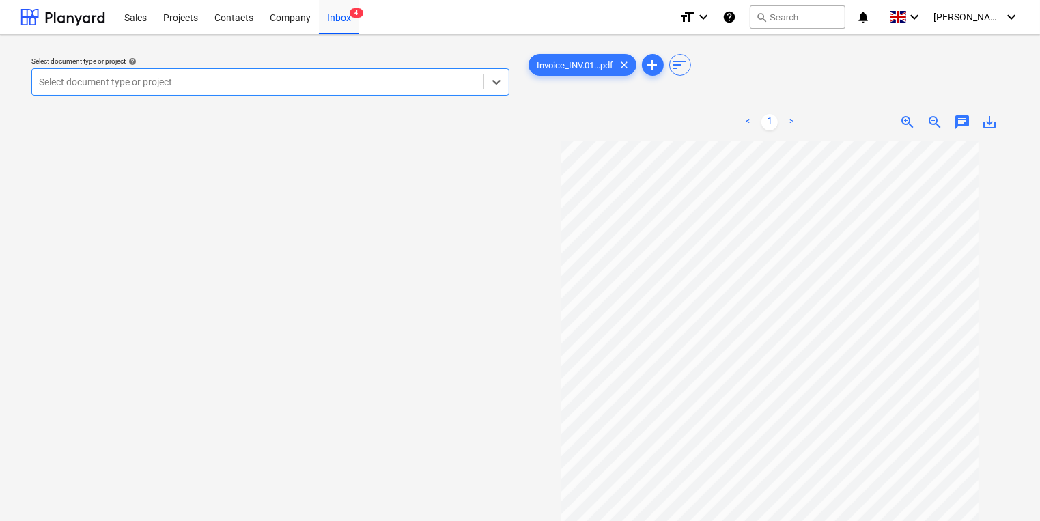
click at [284, 75] on div at bounding box center [258, 82] width 438 height 14
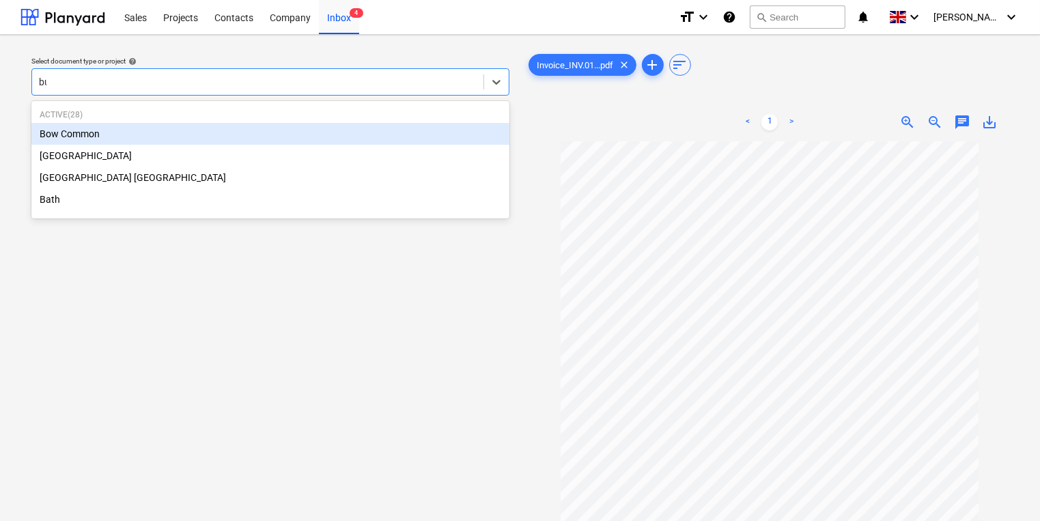
type input "bur"
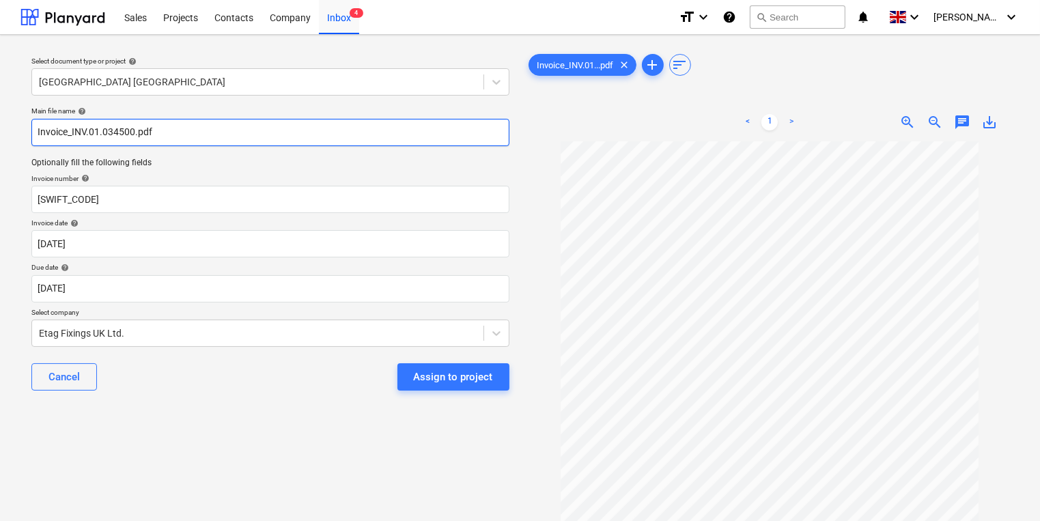
drag, startPoint x: 136, startPoint y: 135, endPoint x: 72, endPoint y: 130, distance: 63.7
click at [72, 130] on input "Invoice_INV.01.034500.pdf" at bounding box center [270, 132] width 478 height 27
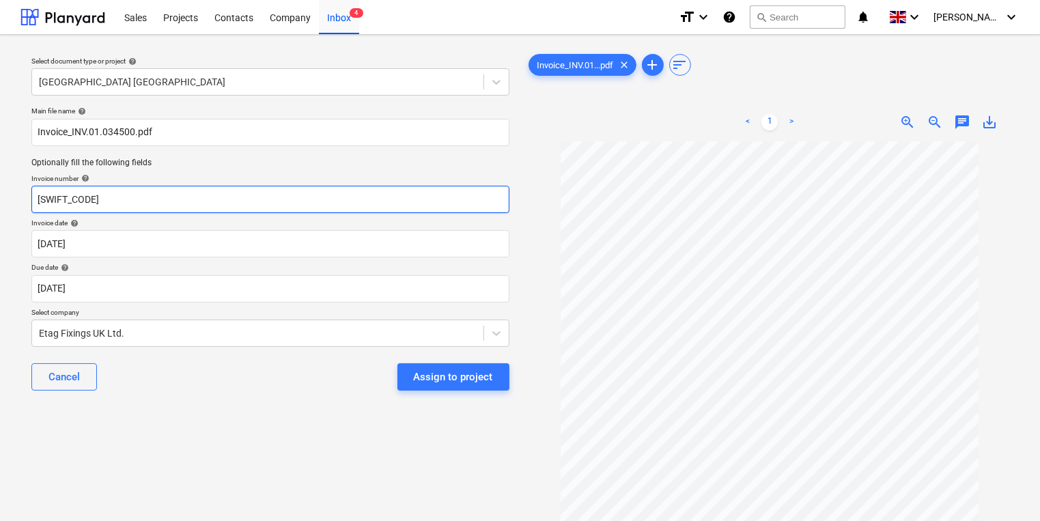
drag, startPoint x: 94, startPoint y: 193, endPoint x: 0, endPoint y: 184, distance: 94.7
click at [2, 184] on div "Select document type or project help [GEOGRAPHIC_DATA] East Ham Main file name …" at bounding box center [520, 338] width 1040 height 606
paste input "INV.01.034500."
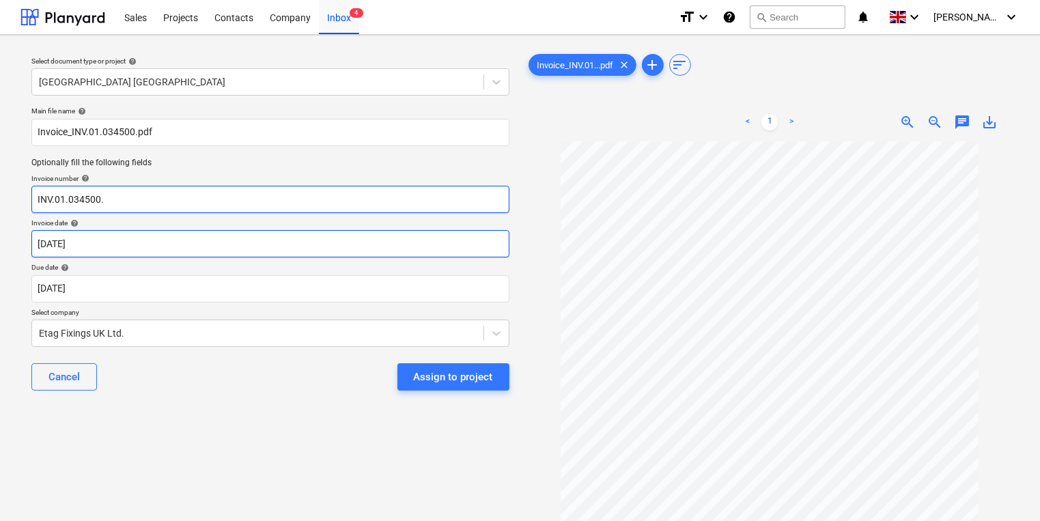
type input "INV.01.034500."
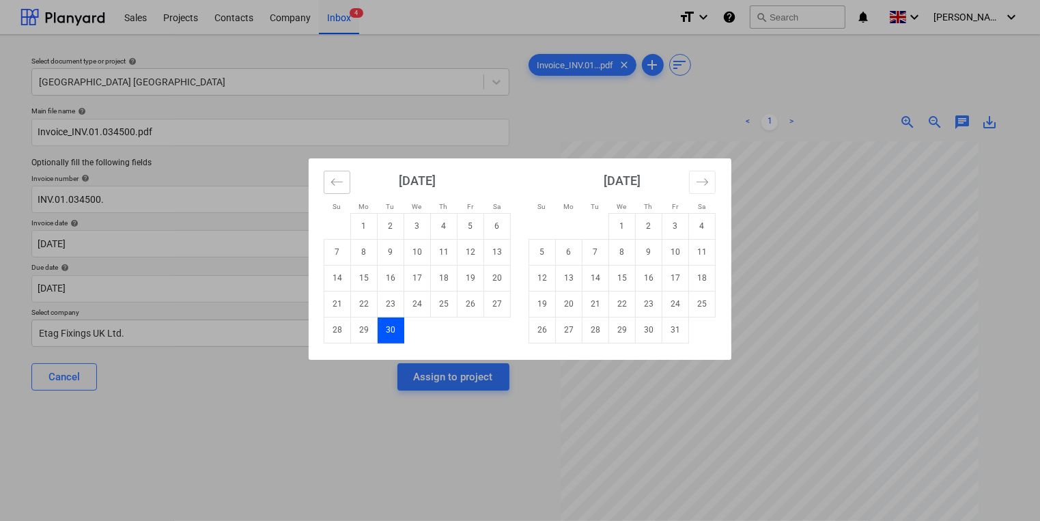
click at [333, 180] on icon "Move backward to switch to the previous month." at bounding box center [337, 181] width 12 height 7
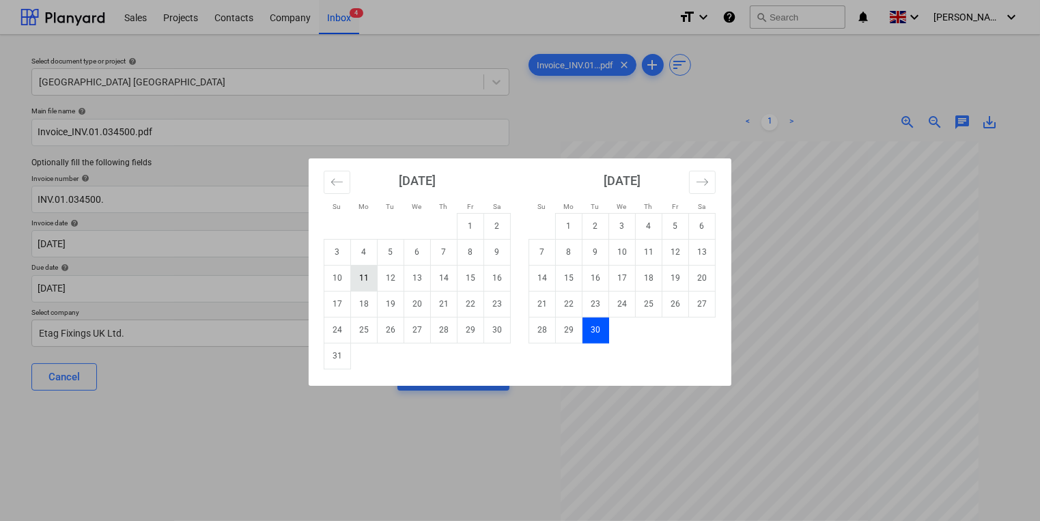
click at [363, 277] on td "11" at bounding box center [364, 278] width 27 height 26
type input "[DATE]"
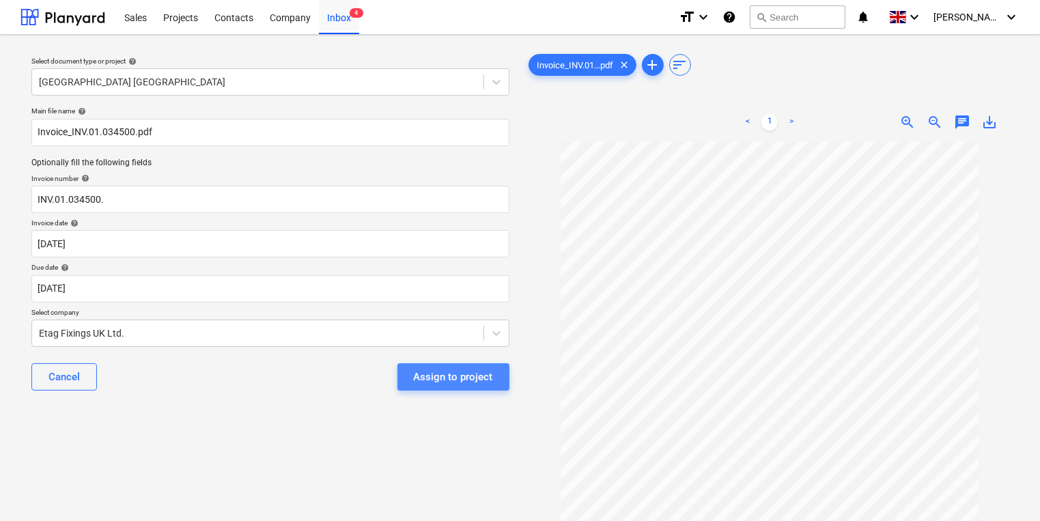
click at [455, 376] on div "Assign to project" at bounding box center [453, 377] width 79 height 18
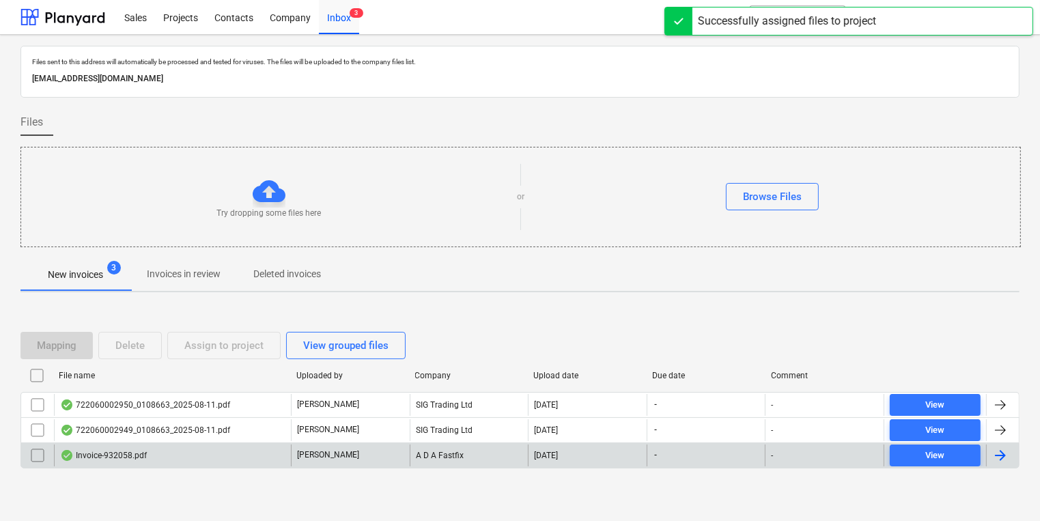
click at [195, 458] on div "Invoice-932058.pdf" at bounding box center [172, 455] width 237 height 22
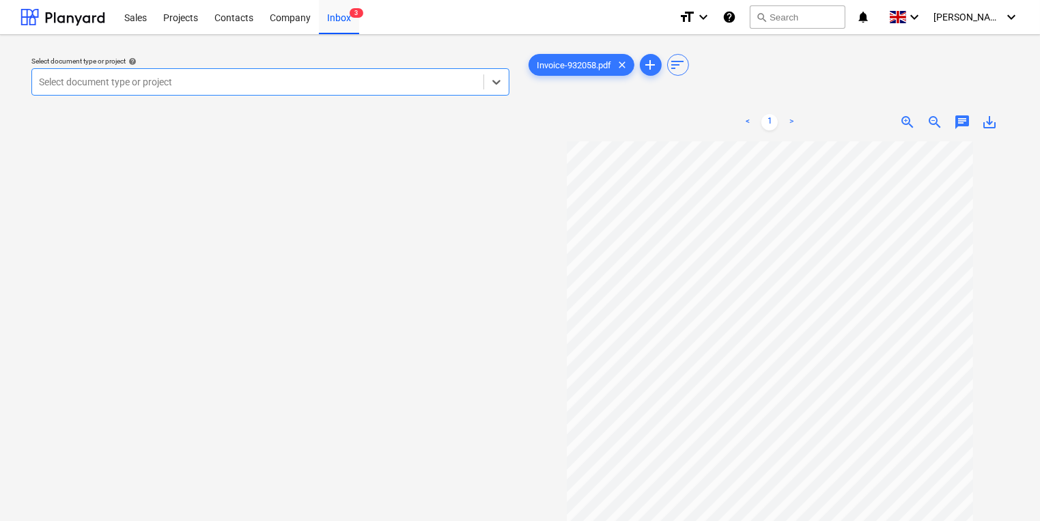
click at [268, 89] on div at bounding box center [258, 82] width 438 height 14
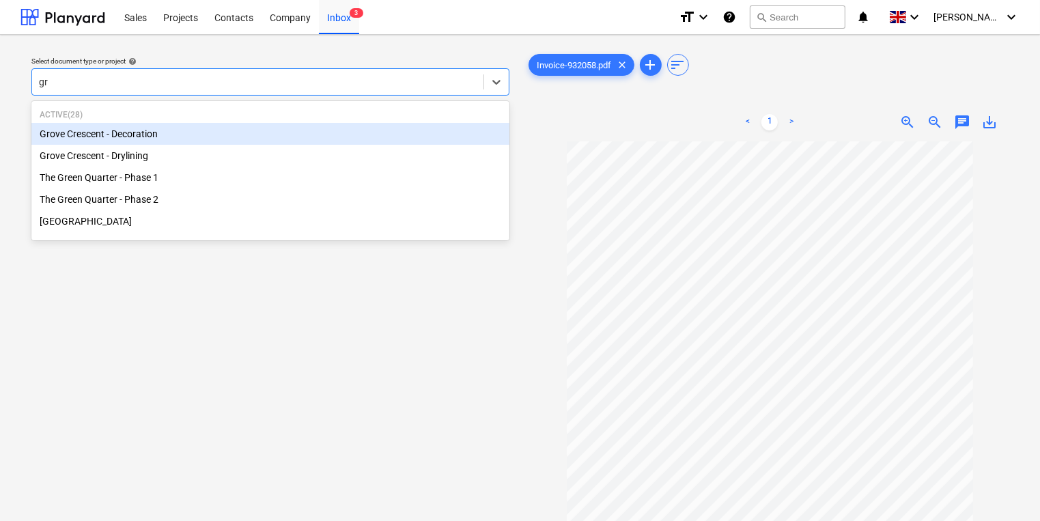
type input "gro"
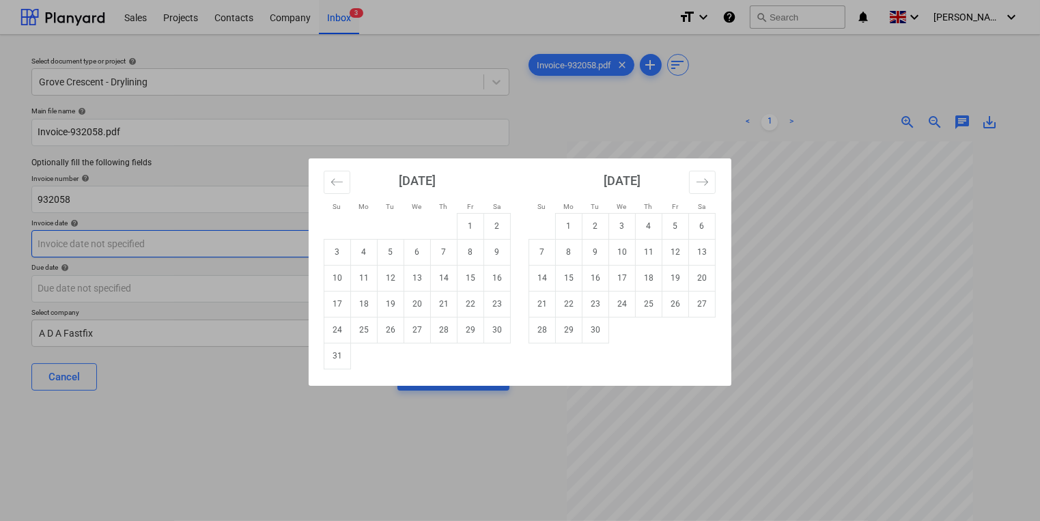
click at [211, 253] on body "Sales Projects Contacts Company Inbox 3 format_size keyboard_arrow_down help se…" at bounding box center [520, 260] width 1040 height 521
click at [392, 277] on td "12" at bounding box center [391, 278] width 27 height 26
type input "[DATE]"
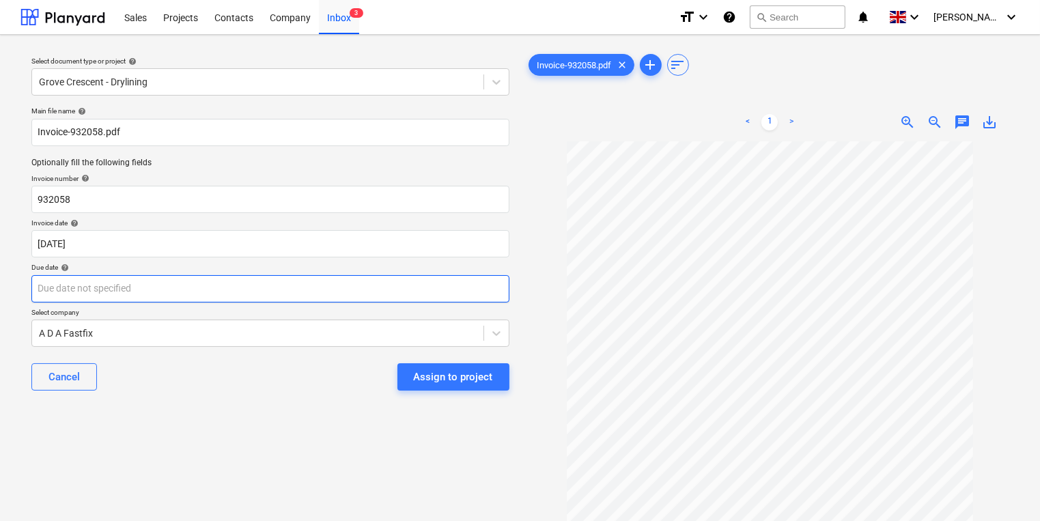
click at [386, 279] on body "Sales Projects Contacts Company Inbox 3 format_size keyboard_arrow_down help se…" at bounding box center [520, 260] width 1040 height 521
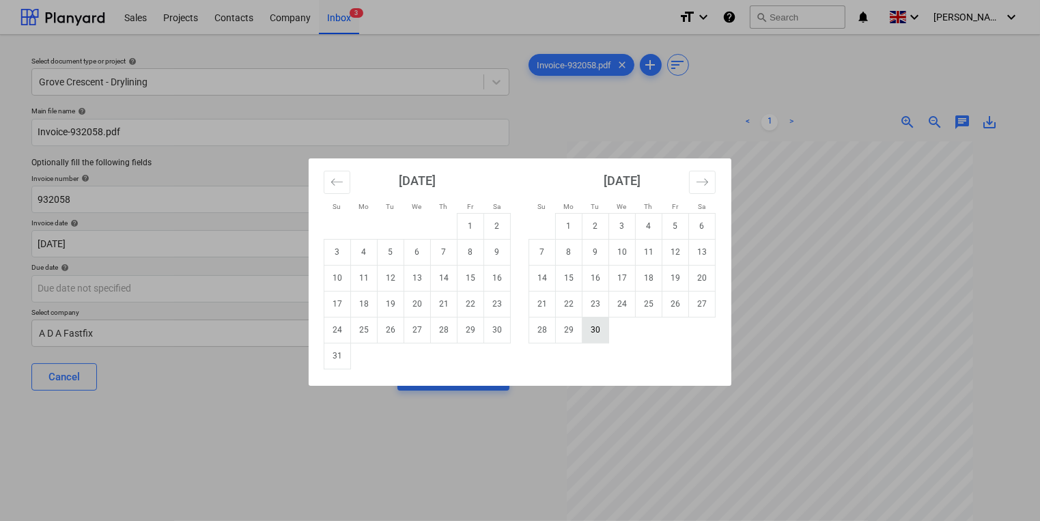
click at [597, 328] on td "30" at bounding box center [595, 330] width 27 height 26
type input "[DATE]"
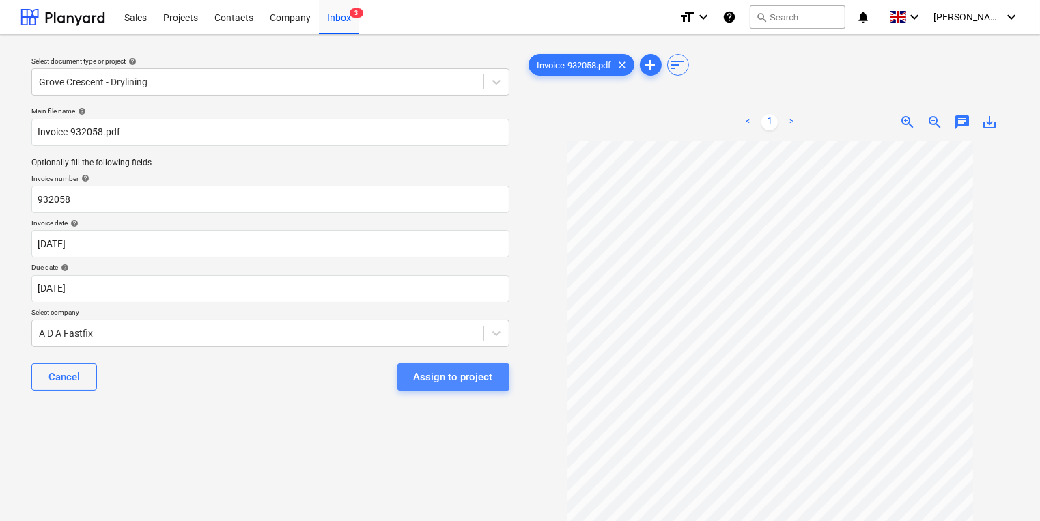
click at [475, 370] on div "Assign to project" at bounding box center [453, 377] width 79 height 18
